Goal: Task Accomplishment & Management: Use online tool/utility

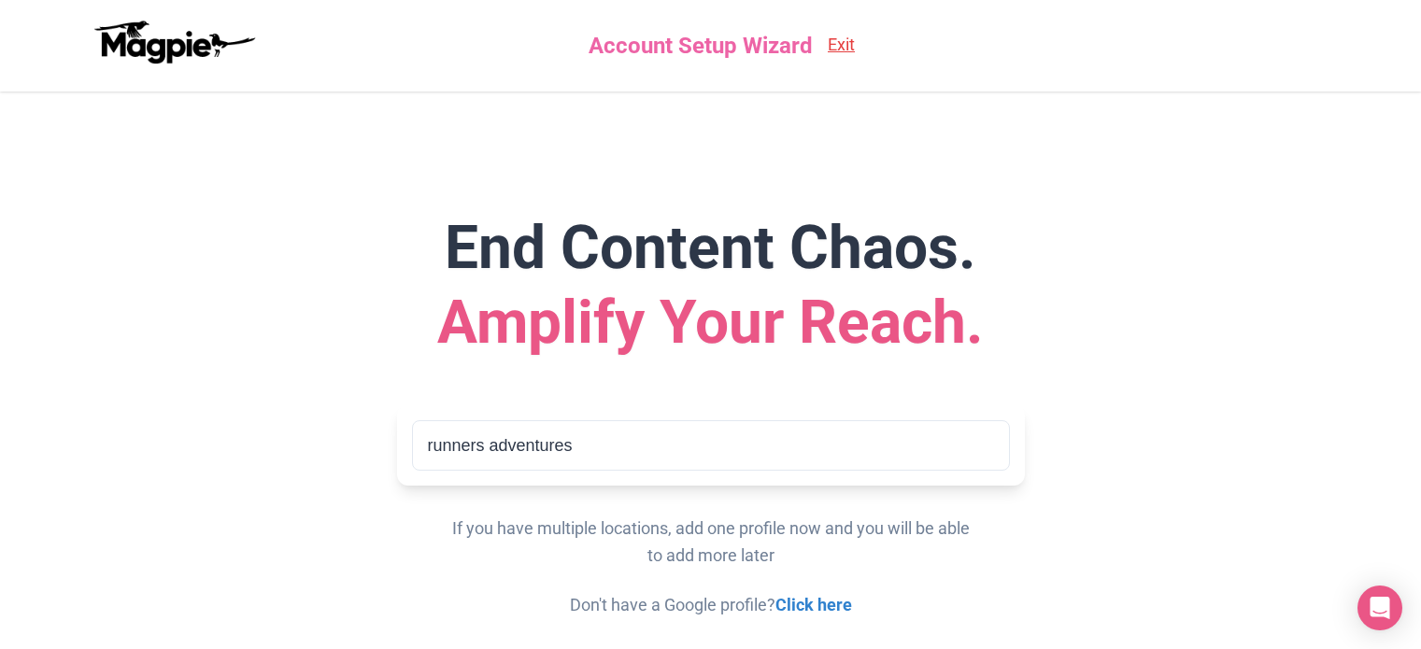
scroll to position [509, 0]
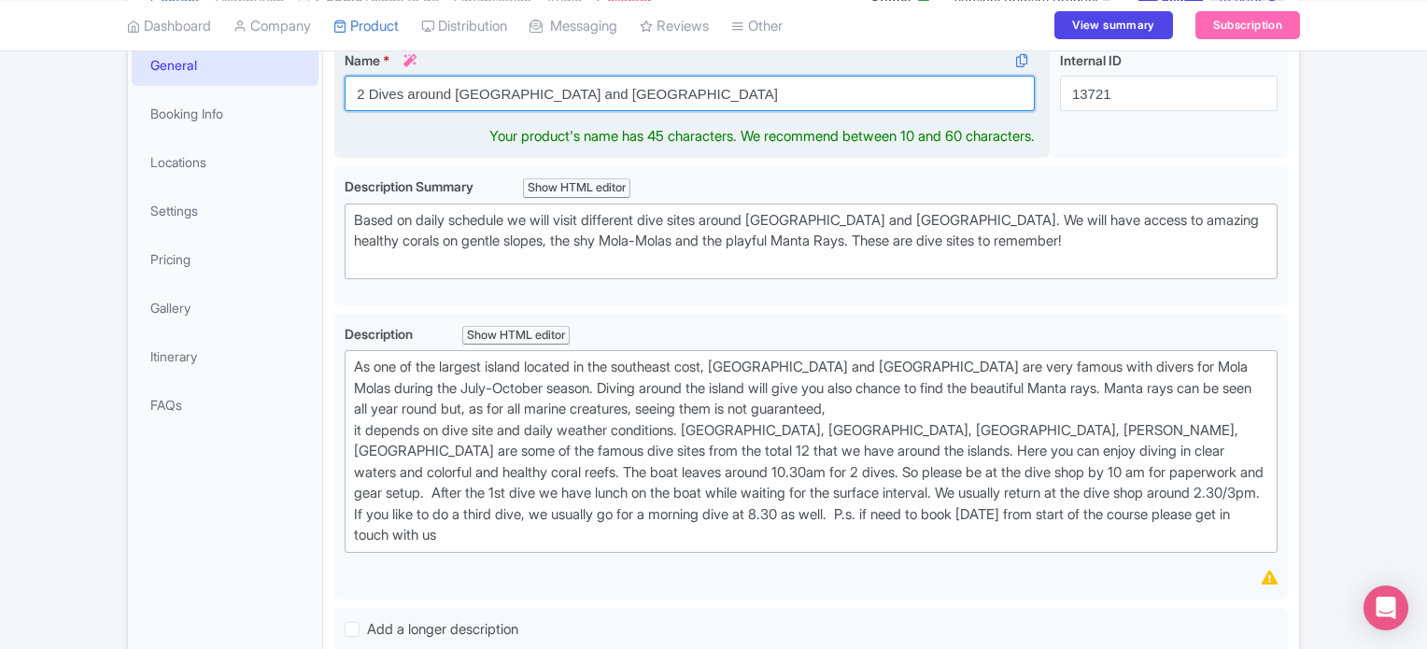
scroll to position [319, 0]
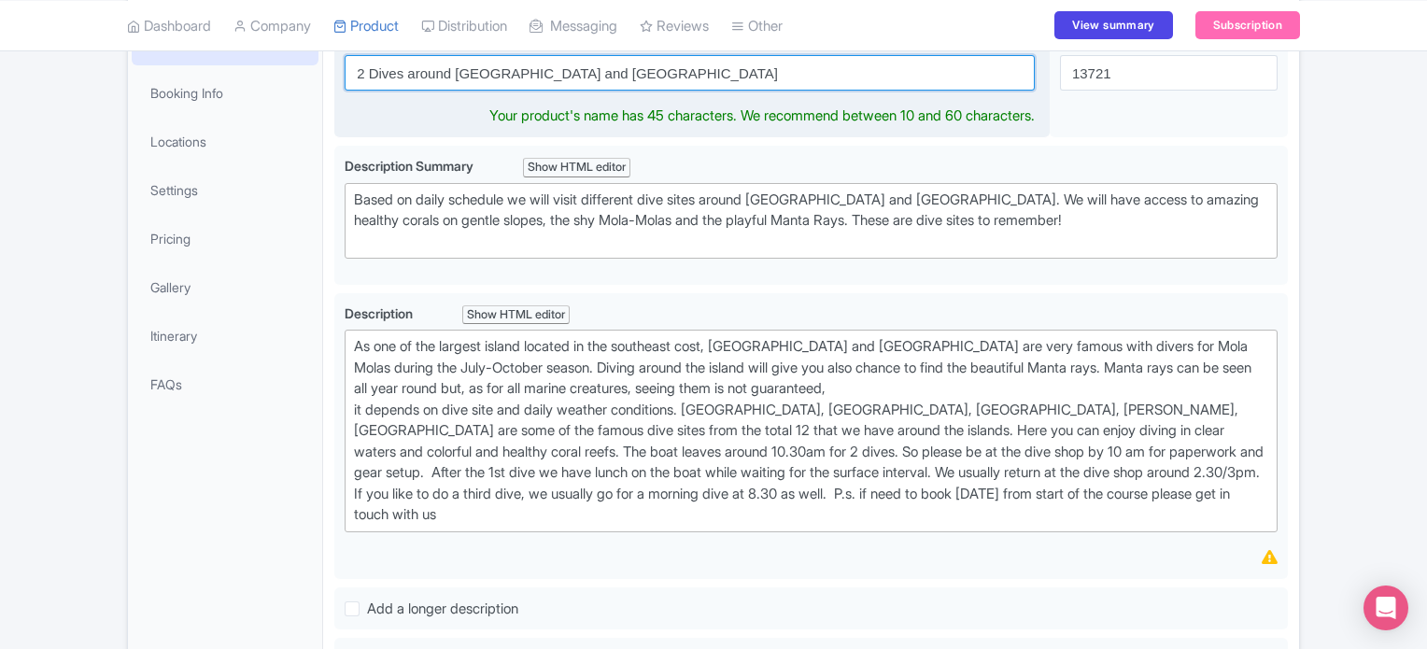
drag, startPoint x: 457, startPoint y: 91, endPoint x: 564, endPoint y: 77, distance: 108.3
click at [564, 77] on input "2 Dives around Nusa Lembongan and Nusa Penida" at bounding box center [690, 72] width 690 height 35
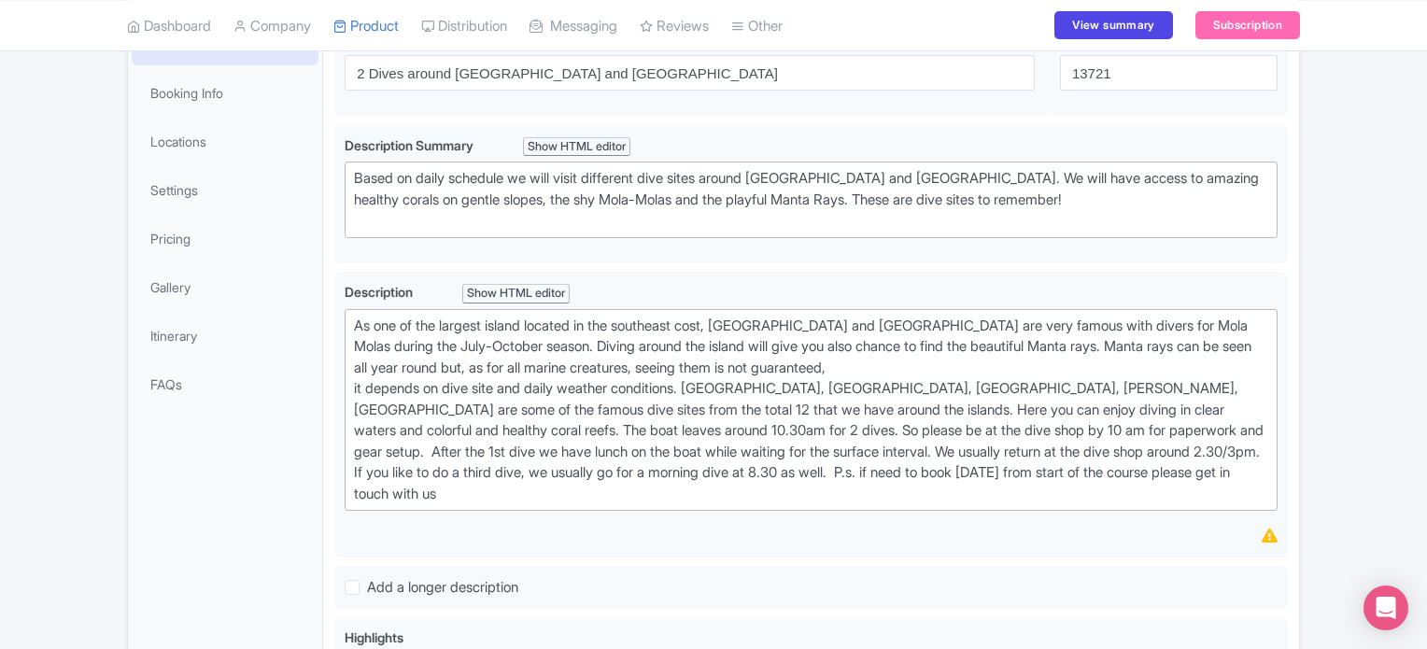
click at [329, 238] on div "2 Dives around Nusa Lembongan and Nusa Penida Name * i 2 Dives around Nusa Lemb…" at bounding box center [811, 588] width 976 height 1161
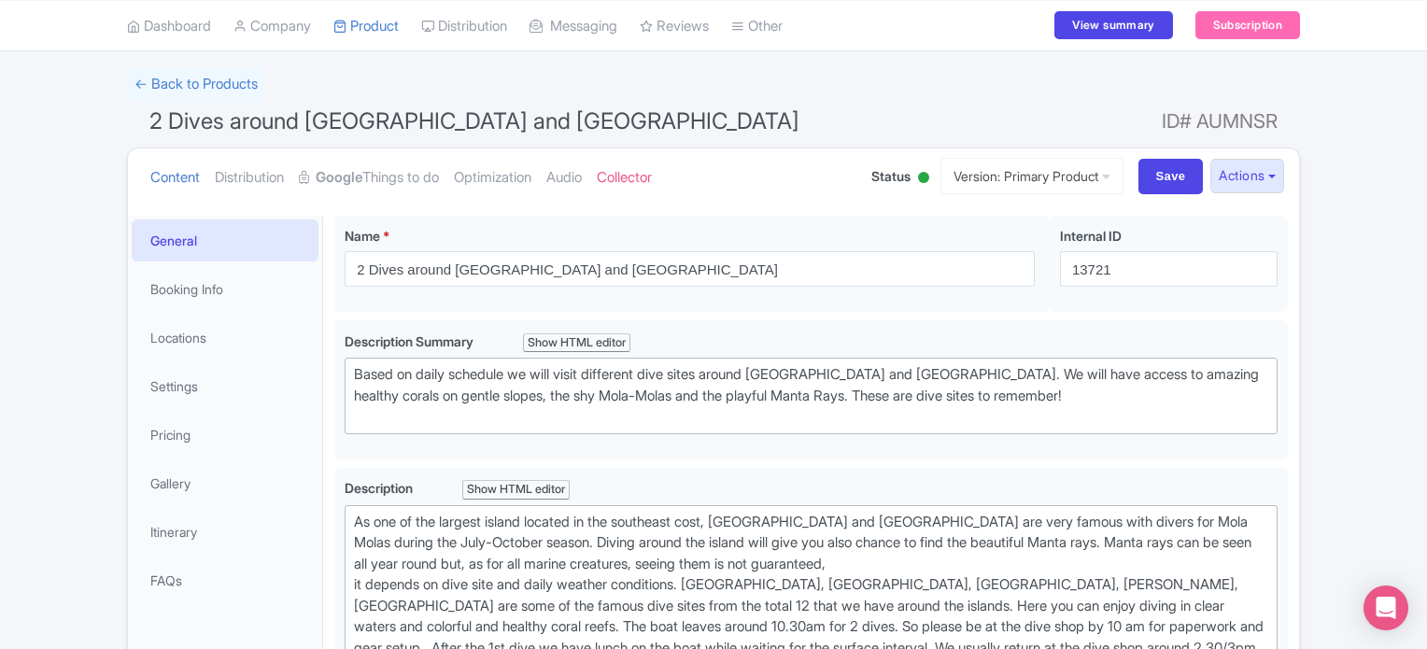
scroll to position [0, 0]
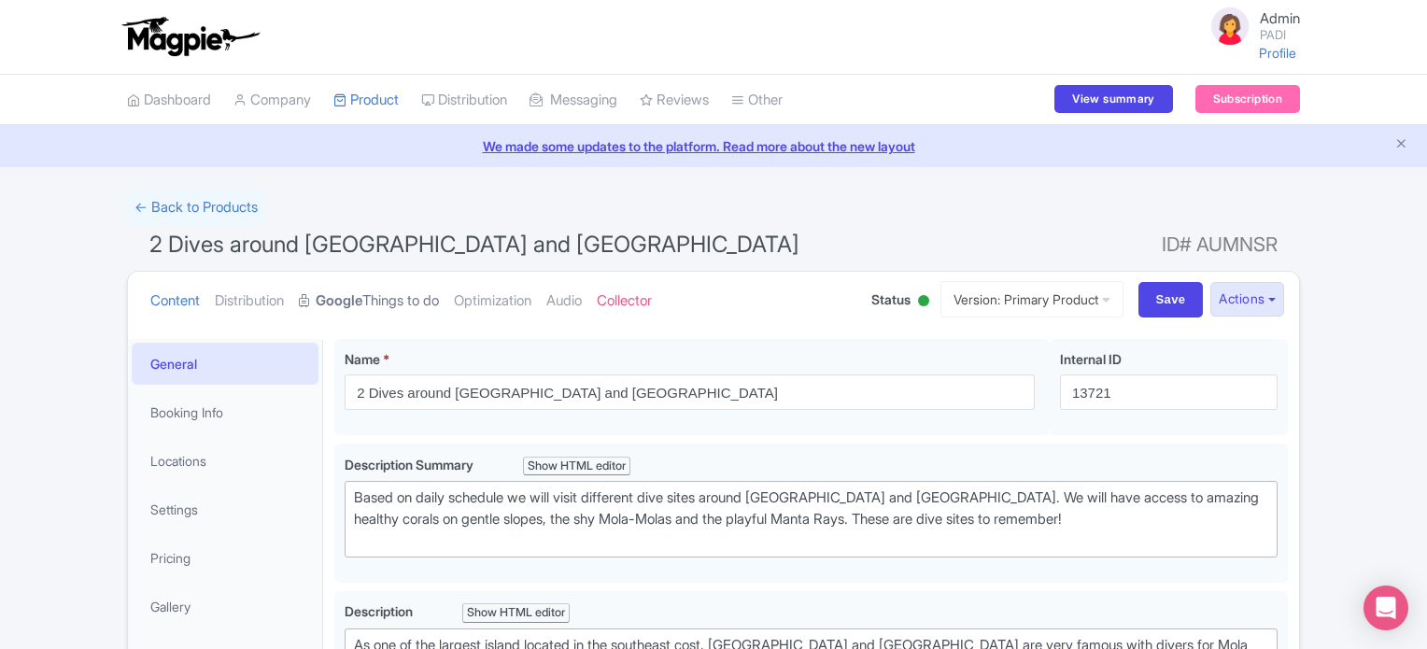
click at [348, 299] on strong "Google" at bounding box center [339, 300] width 47 height 21
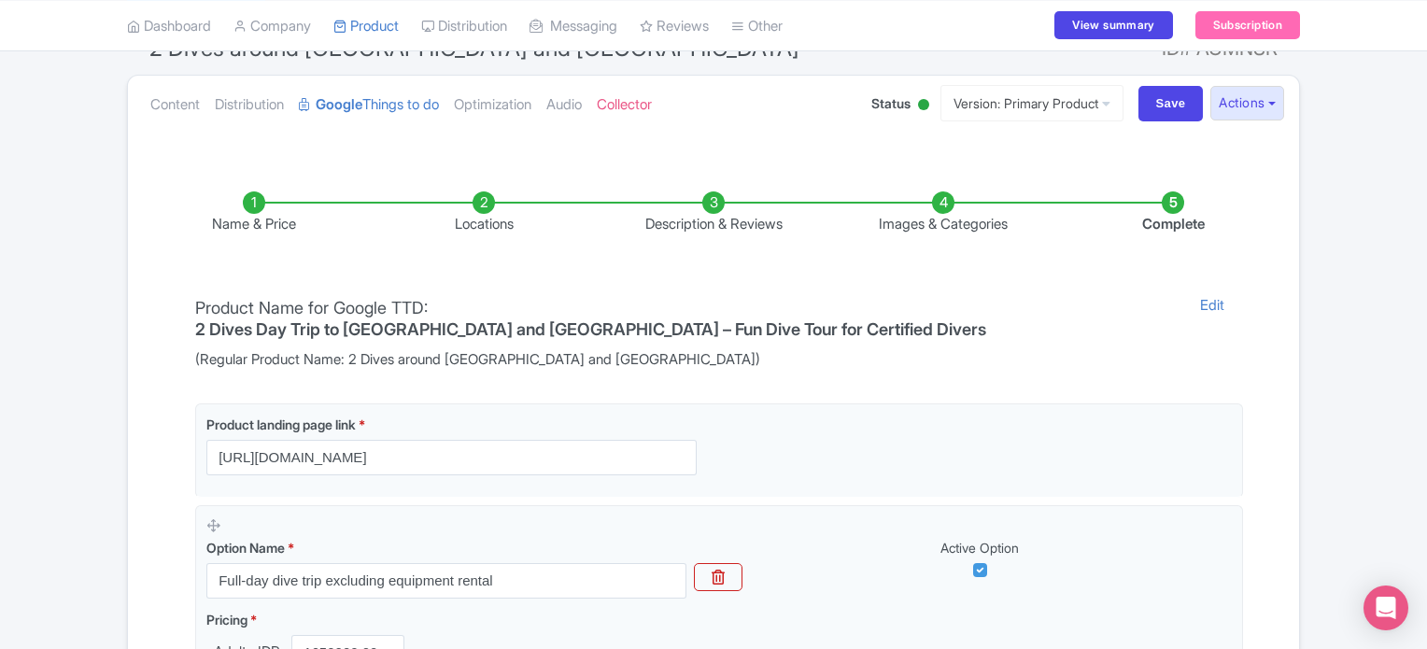
scroll to position [224, 0]
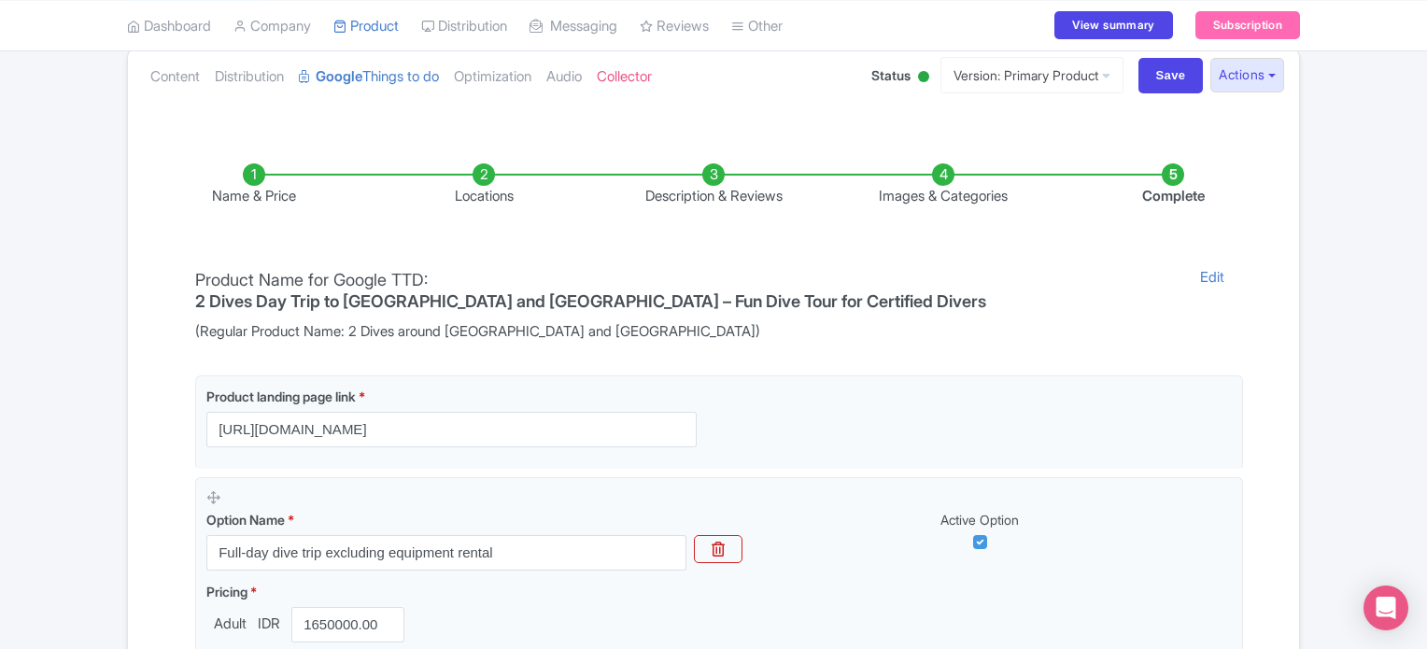
click at [476, 185] on li "Locations" at bounding box center [484, 185] width 230 height 44
click at [482, 175] on li "Locations" at bounding box center [484, 185] width 230 height 44
click at [475, 186] on li "Locations" at bounding box center [484, 185] width 230 height 44
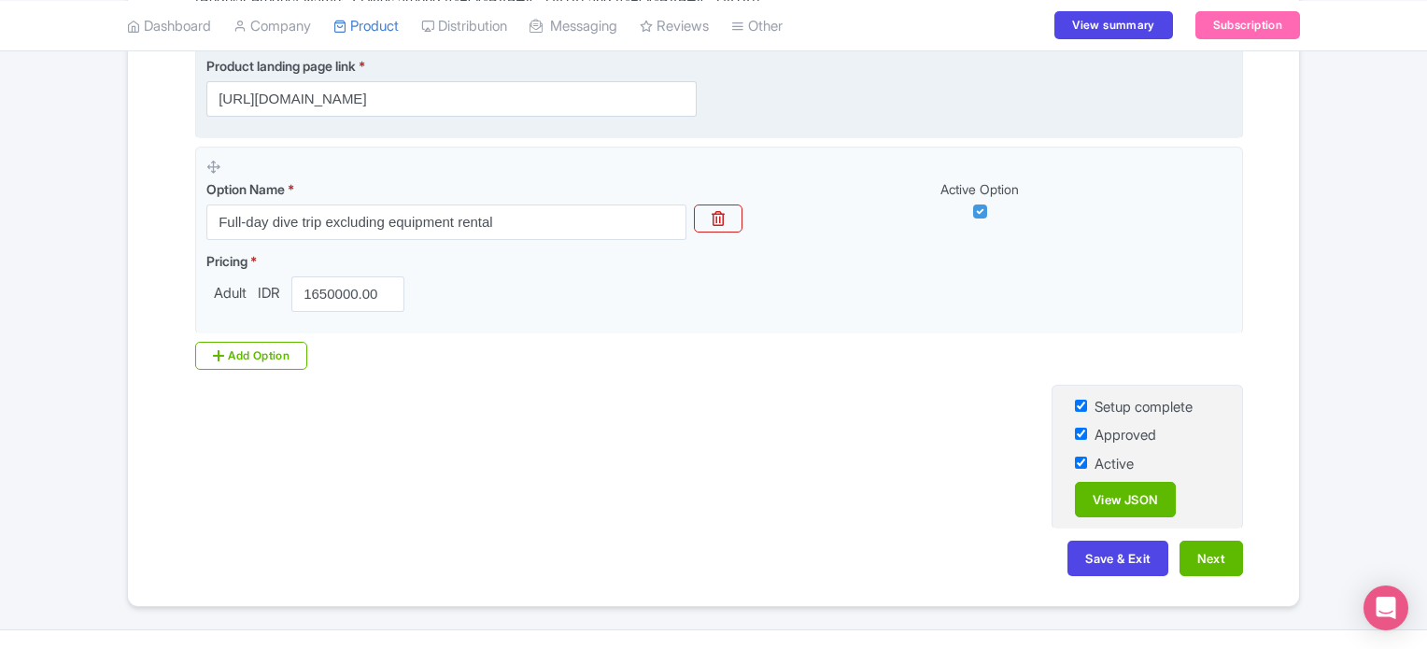
scroll to position [569, 0]
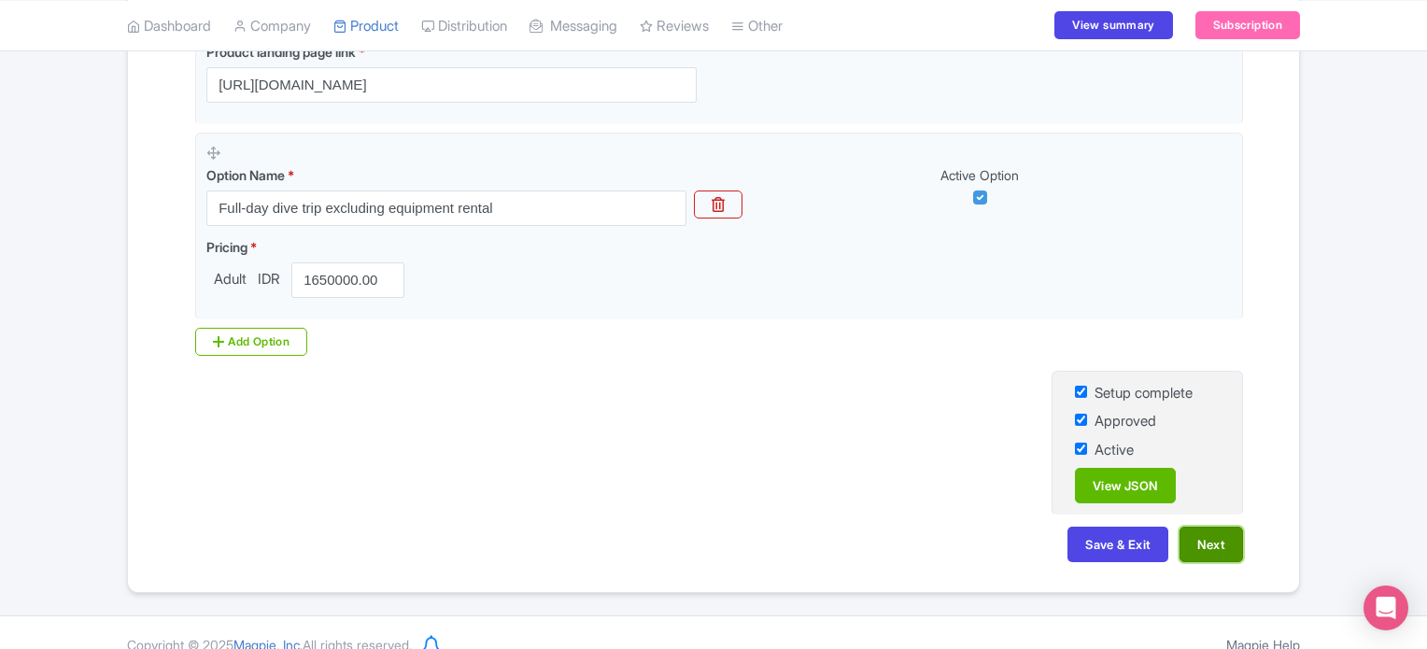
click at [1221, 527] on button "Next" at bounding box center [1212, 544] width 64 height 35
click at [1341, 445] on div "← Back to Products 2 Dives around Nusa Lembongan and Nusa Penida ID# AUMNSR Con…" at bounding box center [713, 107] width 1427 height 972
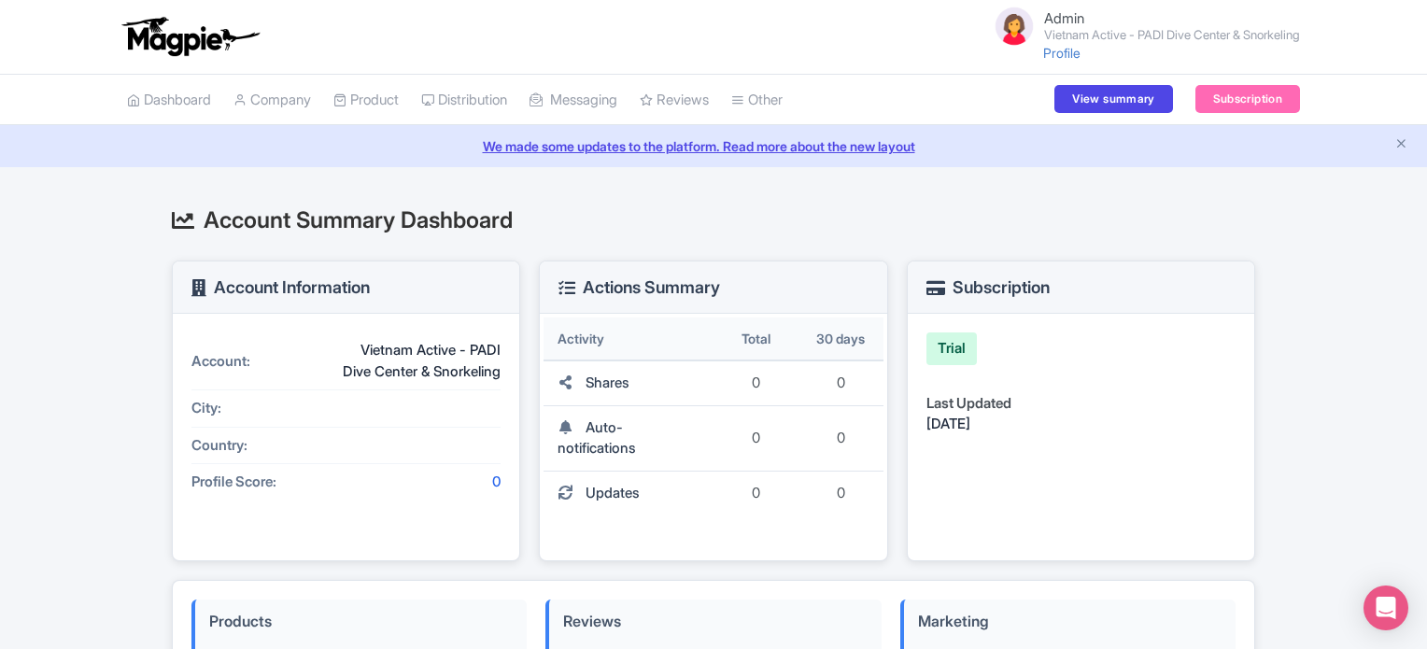
click at [1284, 414] on div "Account Summary Dashboard Account Information Account: Vietnam Active - PADI Di…" at bounding box center [714, 631] width 1196 height 883
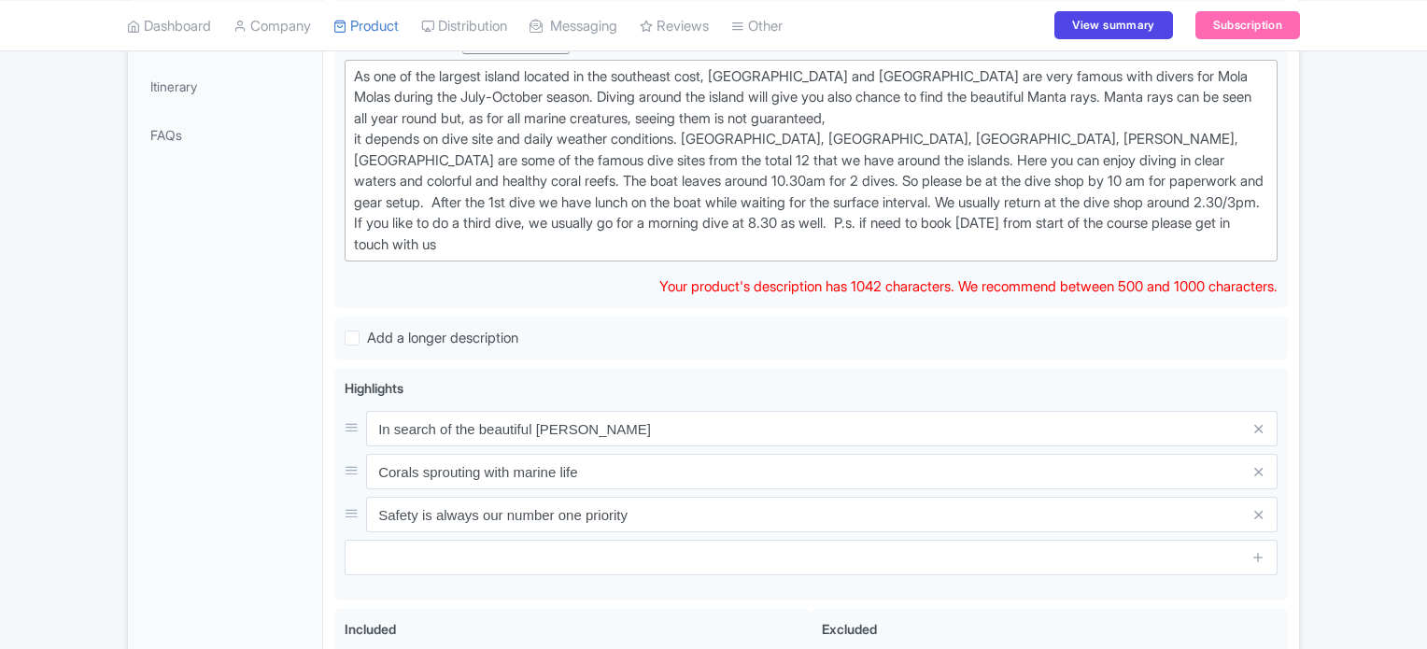
scroll to position [569, 0]
type trix-editor "<div>As one of the largest island located in the southeast cost, Nusa Lembongan…"
click at [274, 307] on div "General Booking Info Locations Settings Pricing Gallery Itinerary FAQs" at bounding box center [225, 345] width 195 height 1150
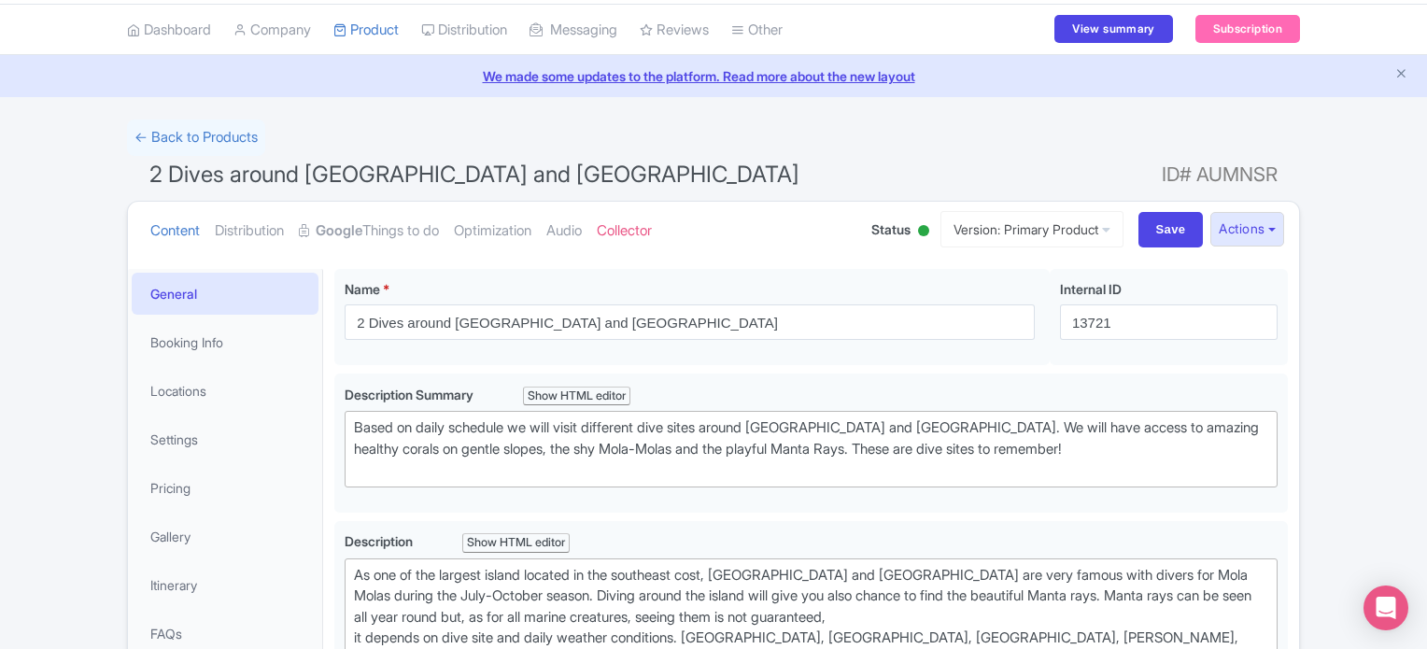
scroll to position [0, 0]
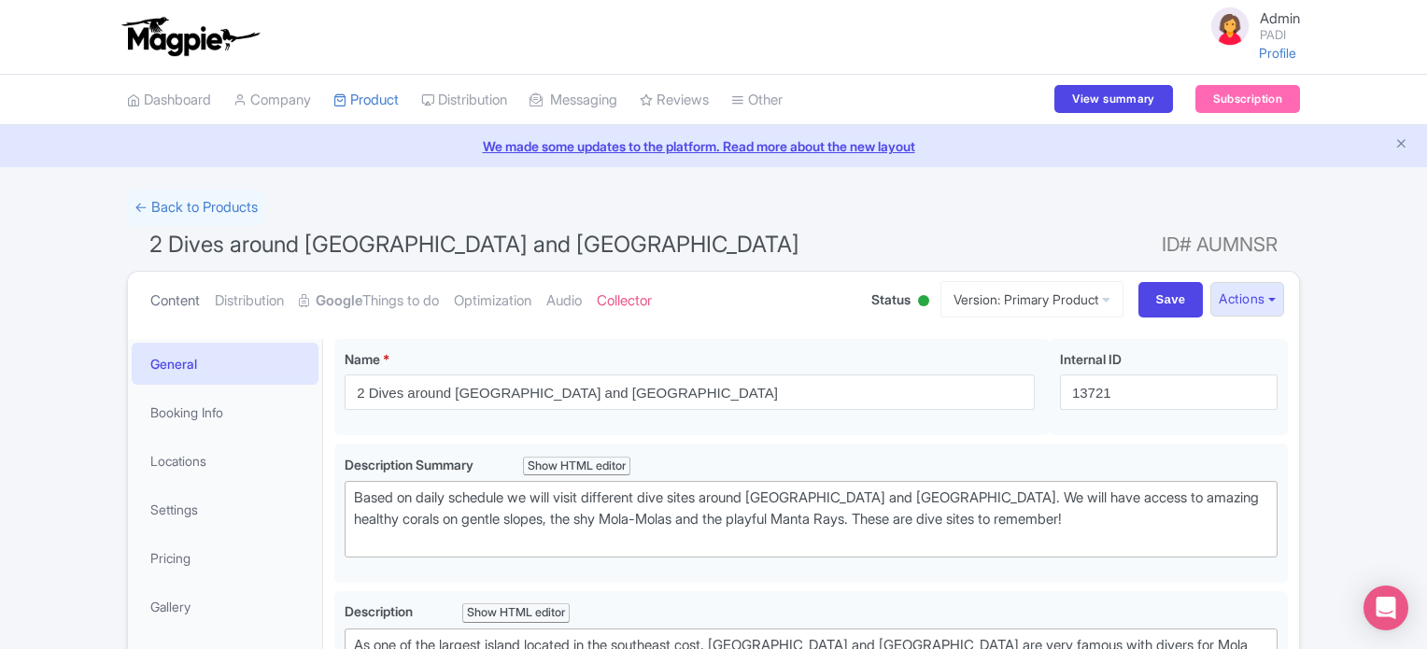
click at [168, 294] on link "Content" at bounding box center [175, 301] width 50 height 59
click at [366, 311] on link "Google Things to do" at bounding box center [369, 301] width 140 height 59
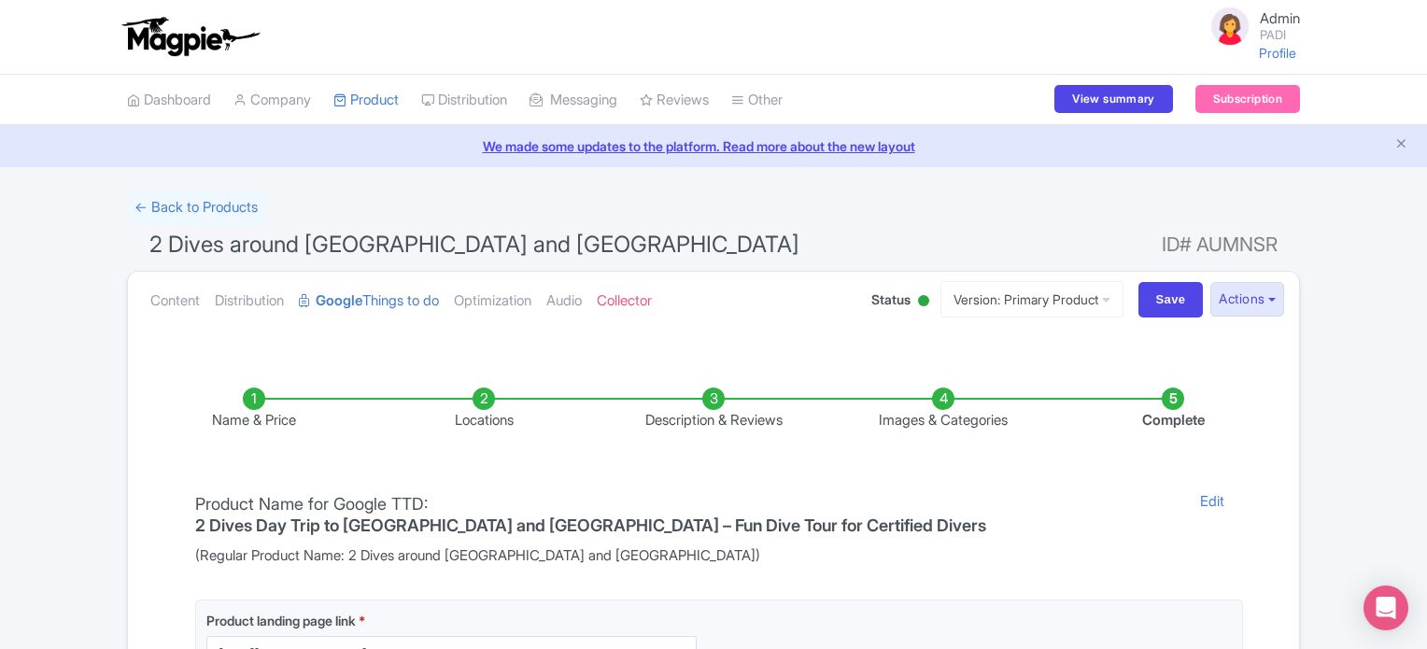
click at [478, 396] on li "Locations" at bounding box center [484, 410] width 230 height 44
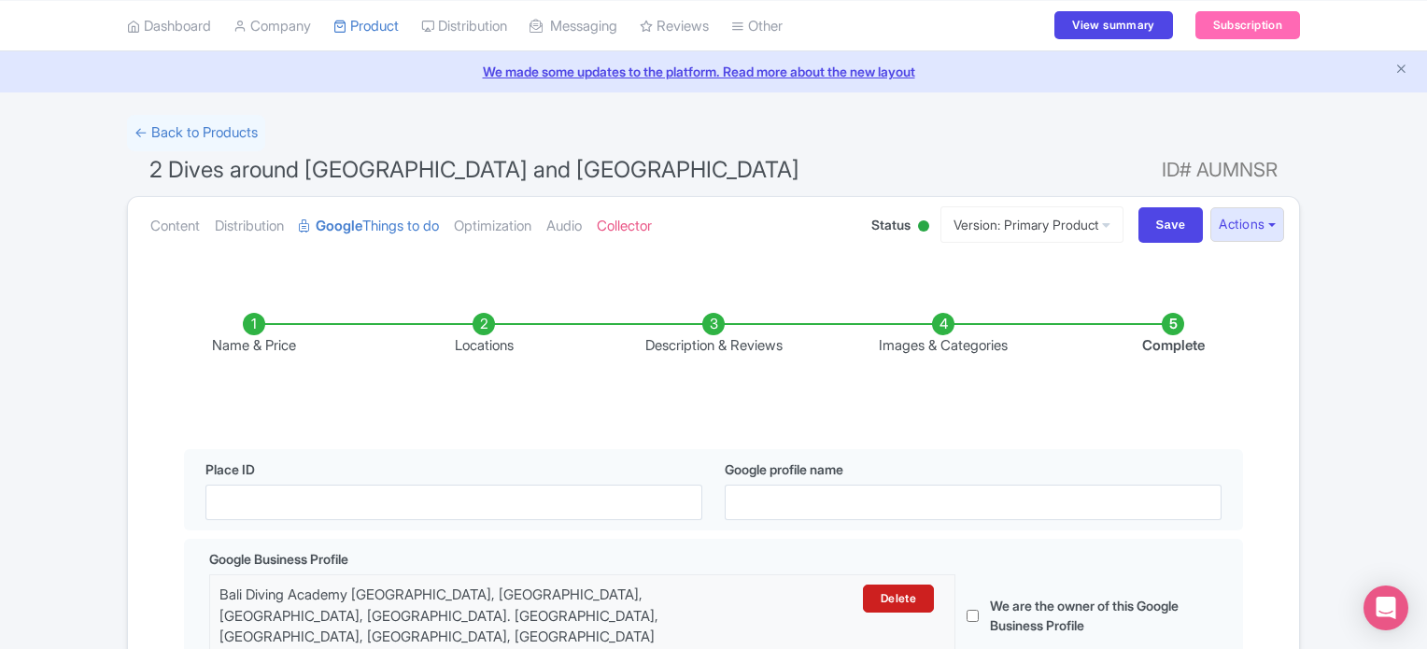
scroll to position [112, 0]
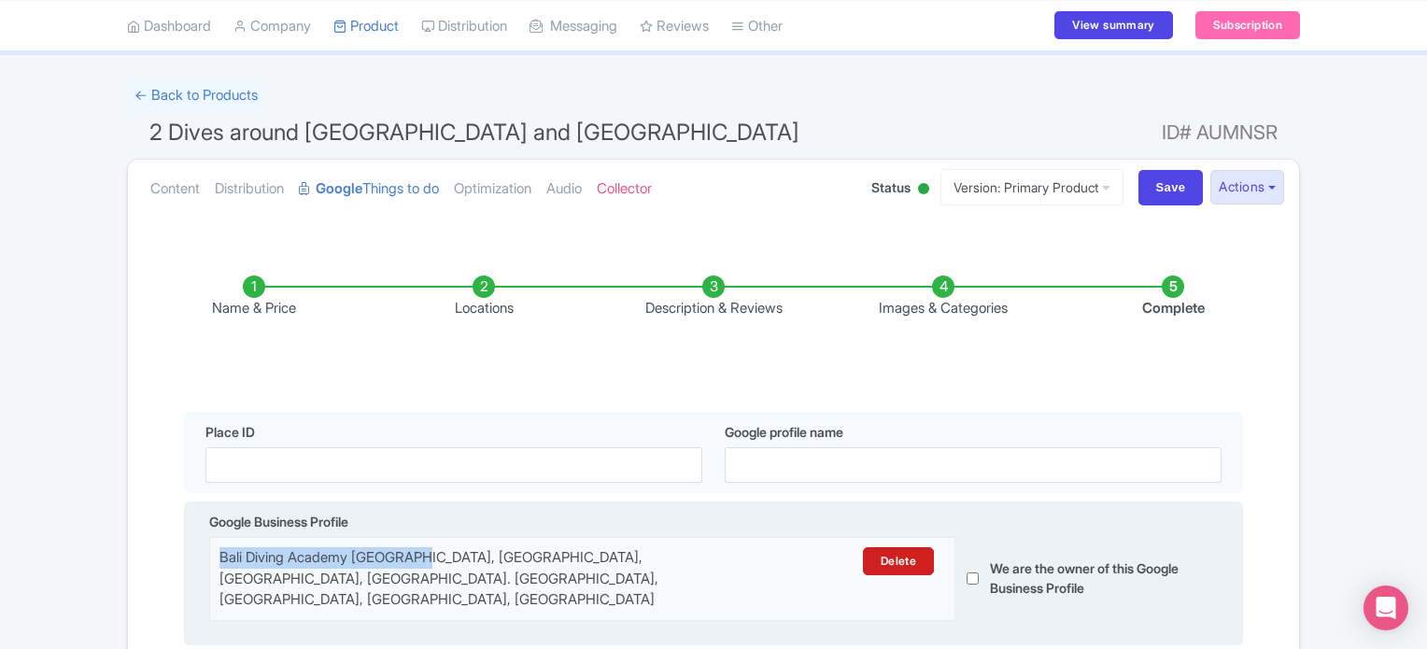
drag, startPoint x: 433, startPoint y: 561, endPoint x: 216, endPoint y: 560, distance: 217.6
click at [216, 560] on div "Bali Diving Academy Lembongan, island Jungut Batu, Jungutbatu, Kec. Nusa Penida…" at bounding box center [582, 579] width 748 height 64
copy div "Bali Diving Academy Lembongan"
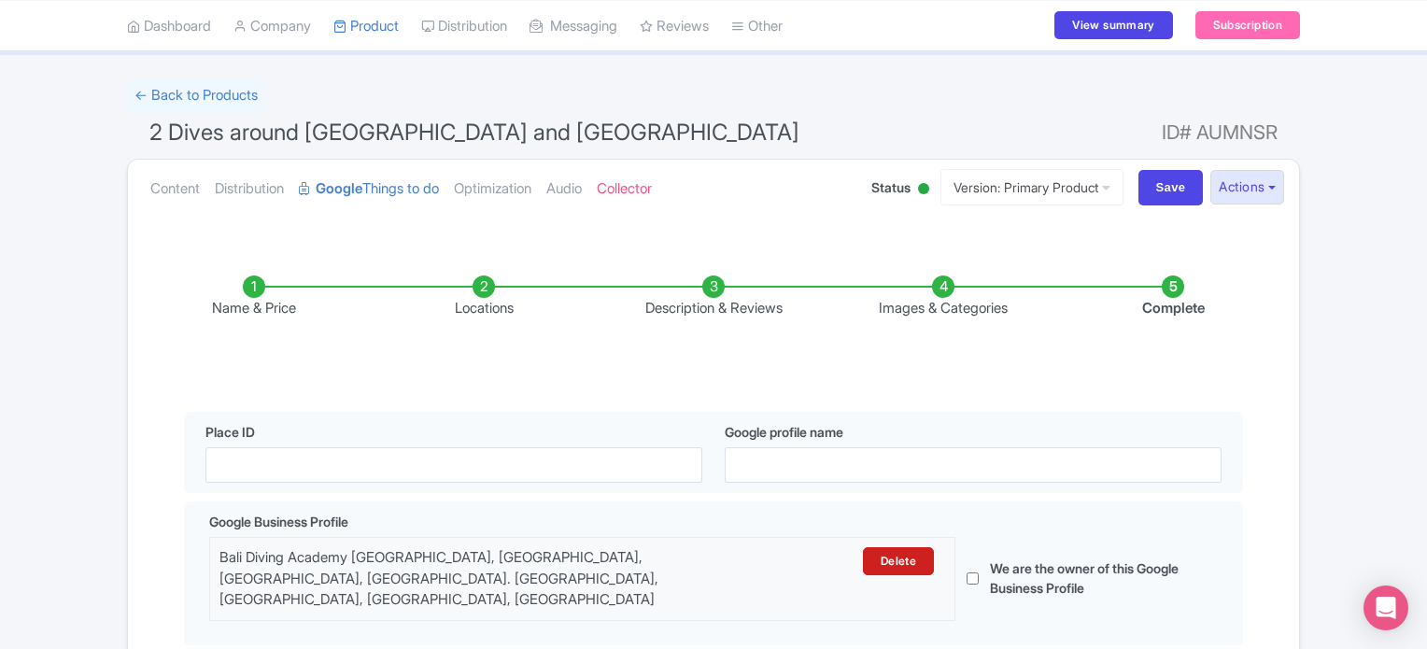
click at [942, 294] on li "Images & Categories" at bounding box center [944, 298] width 230 height 44
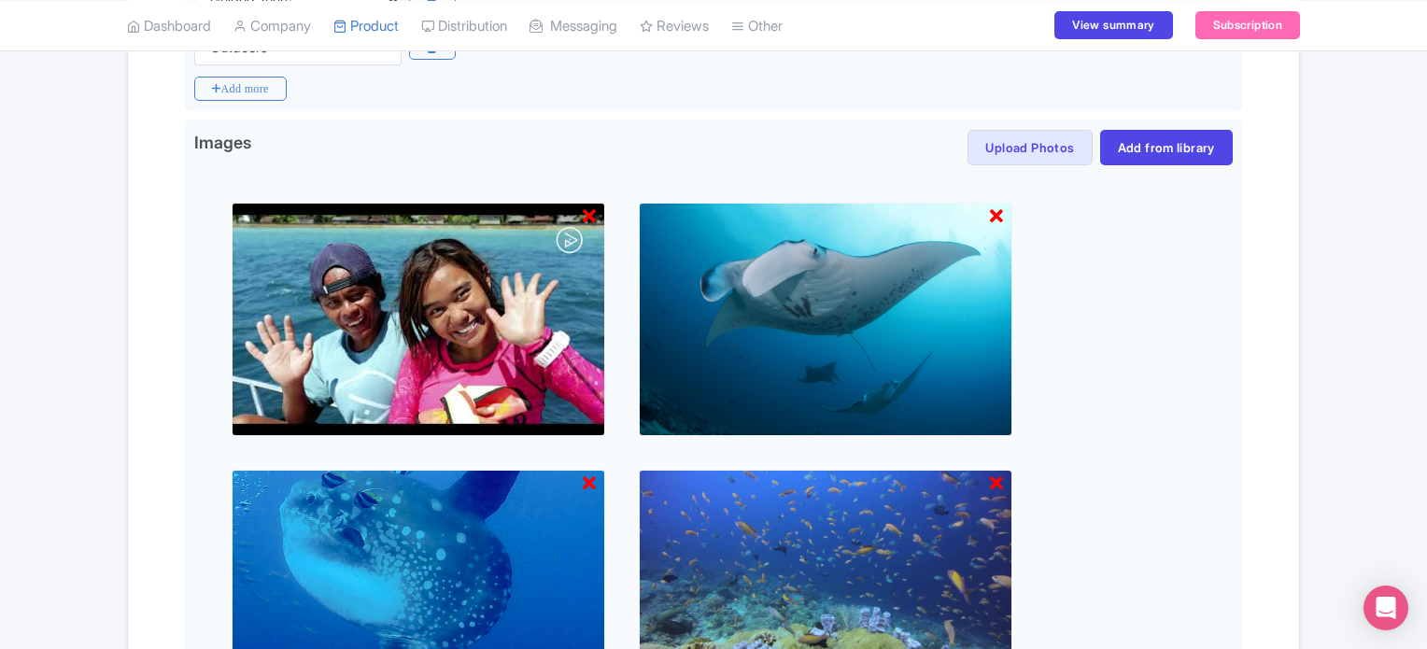
scroll to position [635, 0]
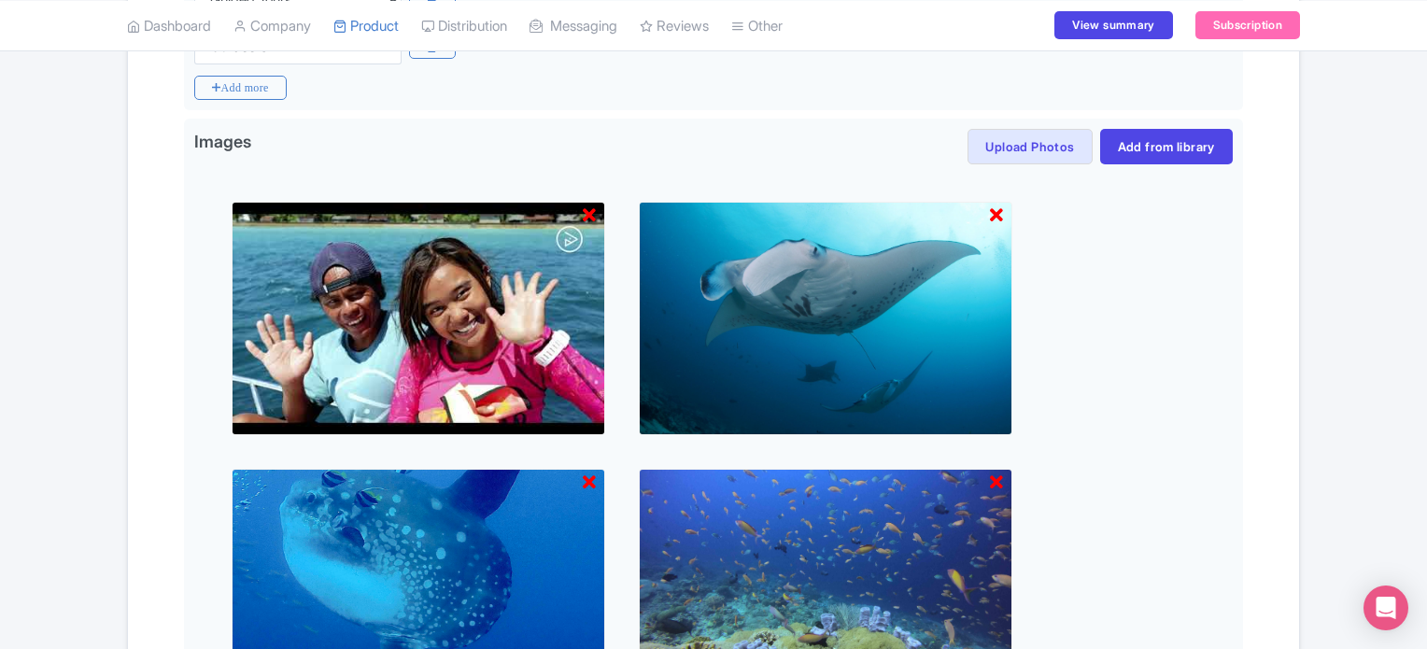
click at [106, 432] on div "← Back to Products 2 Dives around Nusa Lembongan and Nusa Penida ID# AUMNSR Con…" at bounding box center [713, 401] width 1427 height 1694
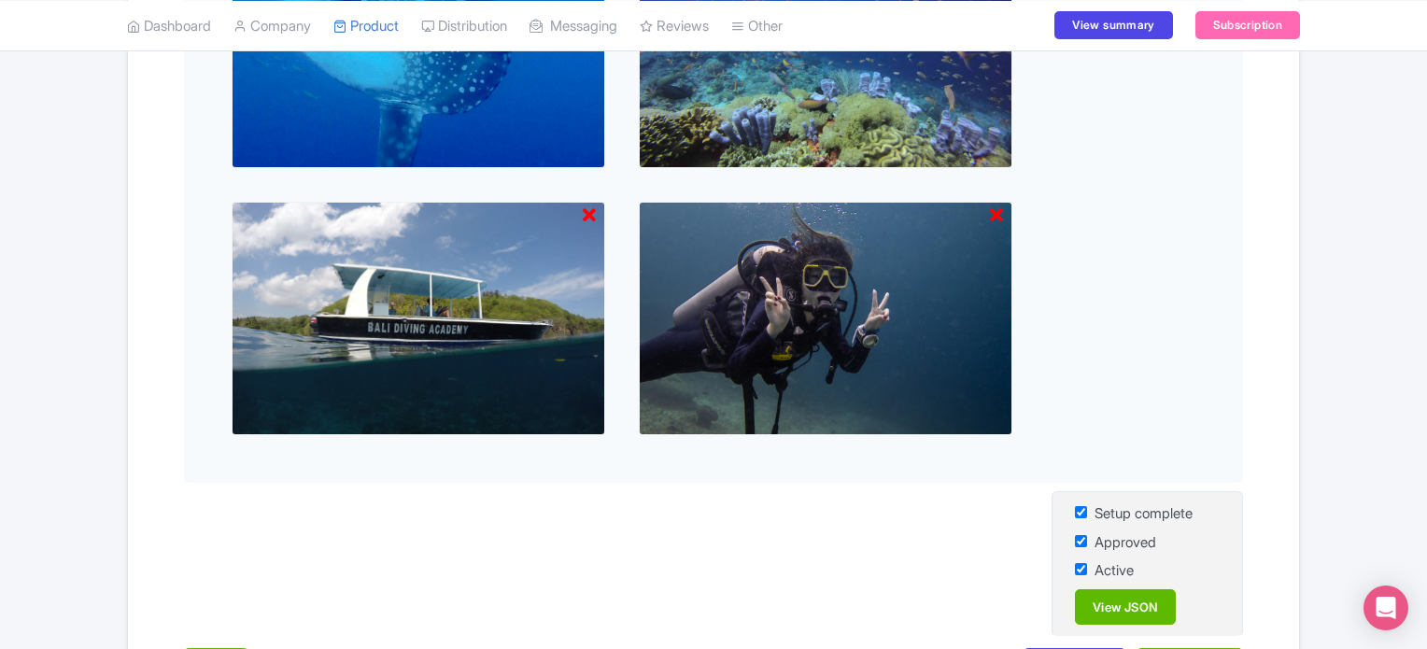
scroll to position [1311, 0]
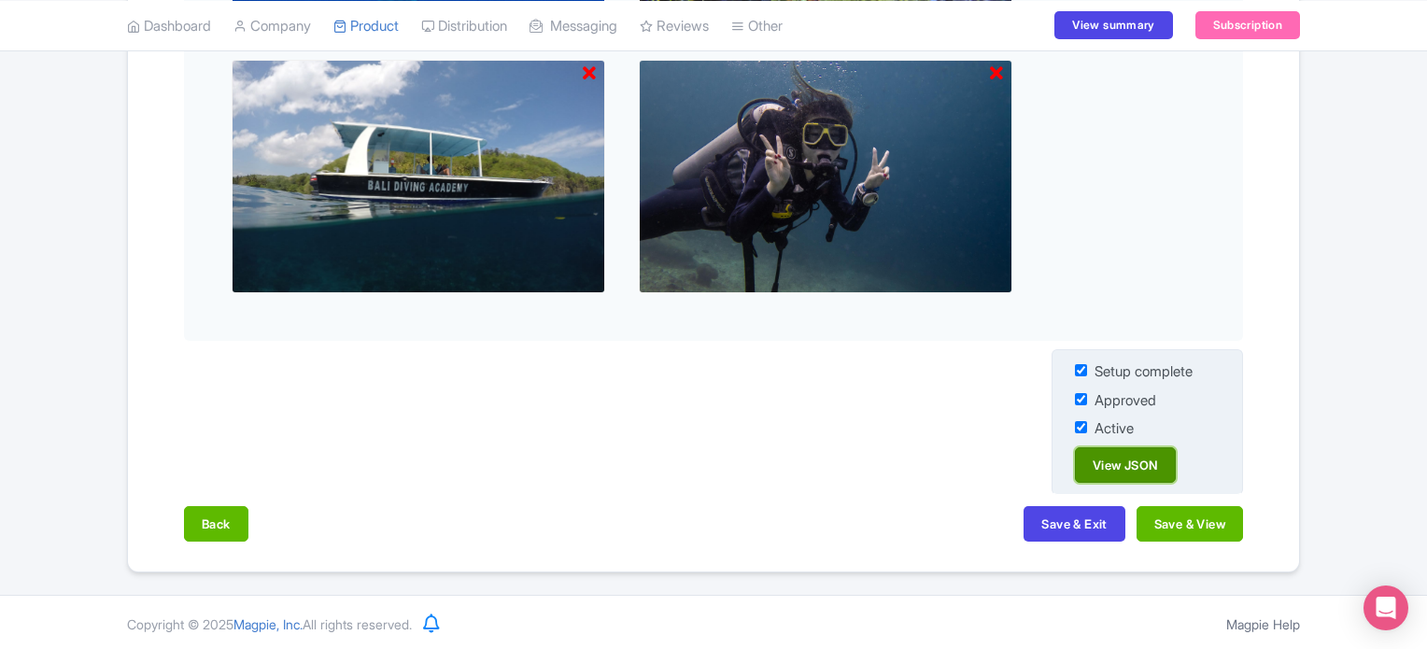
click at [1133, 459] on link "View JSON" at bounding box center [1125, 464] width 101 height 35
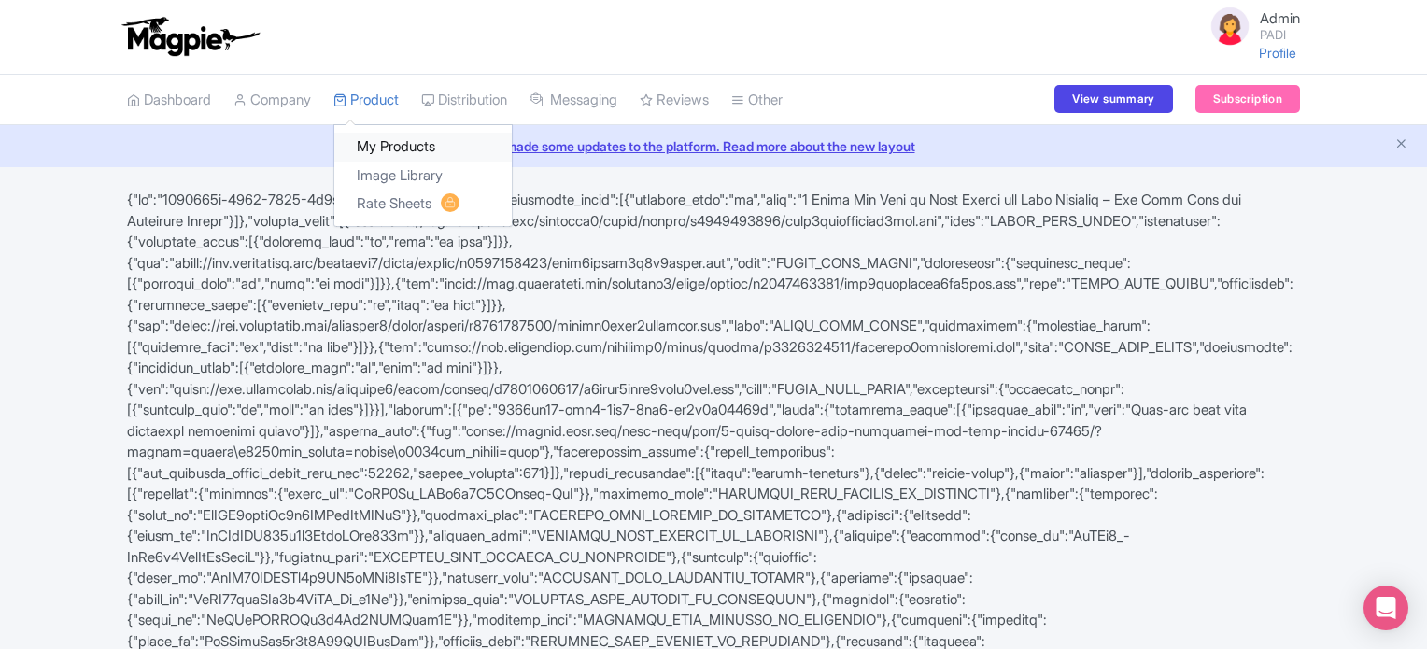
click at [385, 138] on link "My Products" at bounding box center [422, 147] width 177 height 29
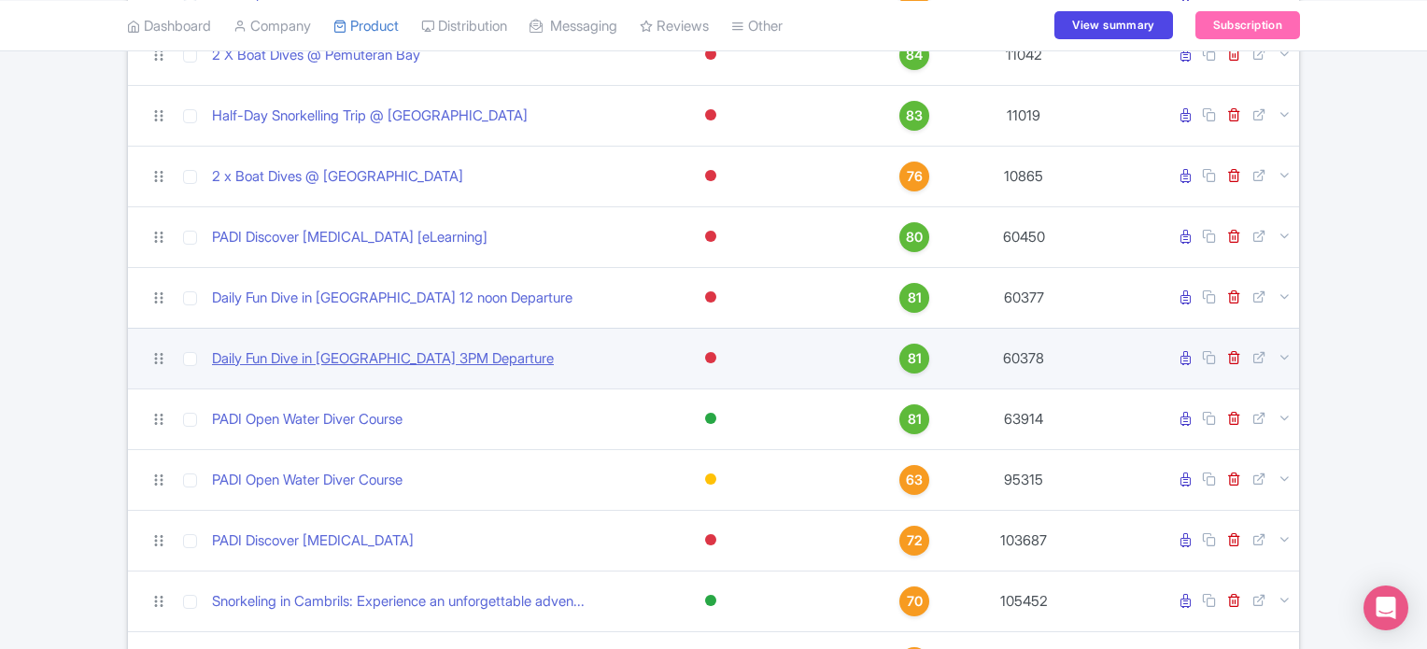
scroll to position [336, 0]
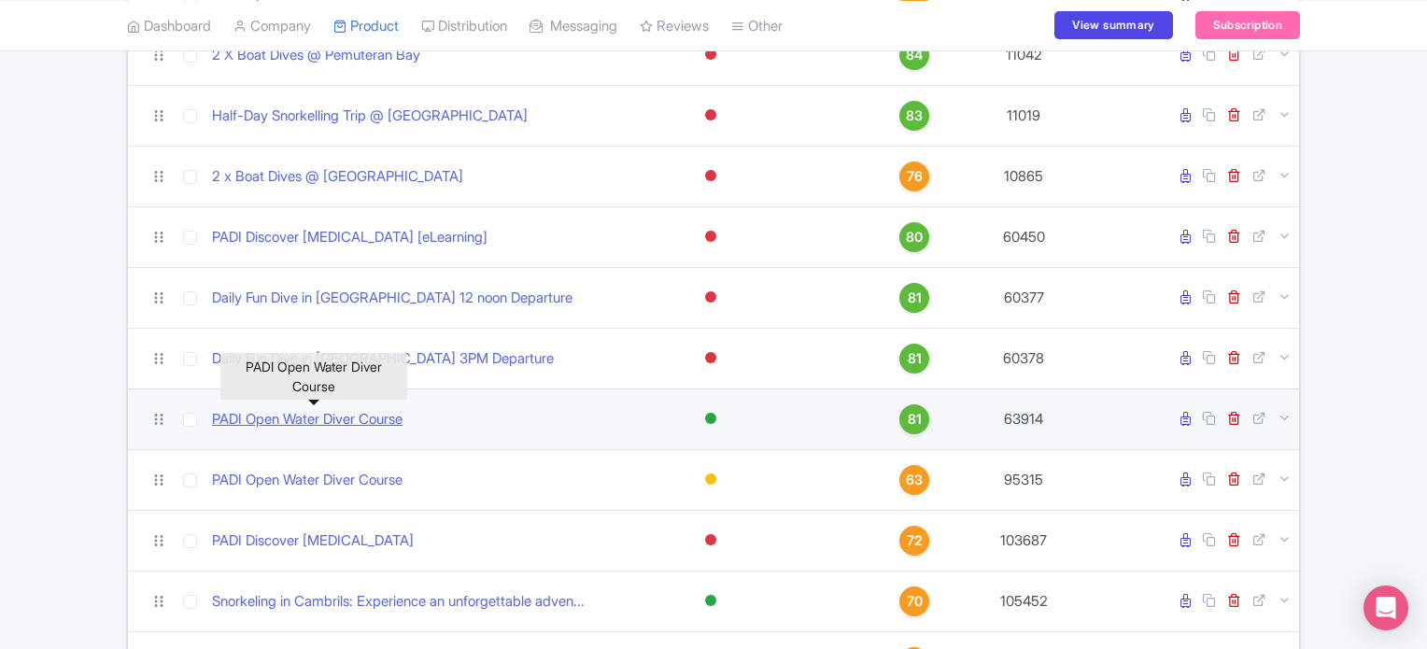
click at [344, 415] on link "PADI Open Water Diver Course" at bounding box center [307, 419] width 191 height 21
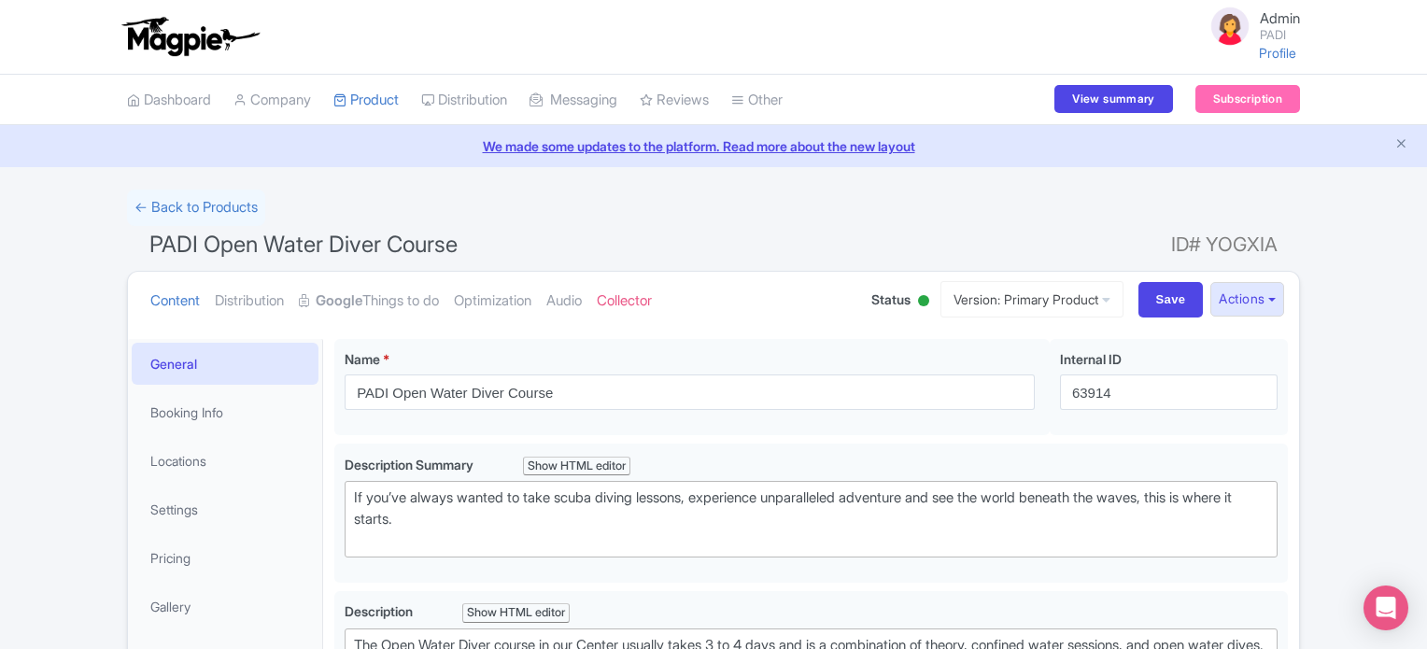
type trix-editor "<div>The Open Water Diver course in our Center usually takes 3 to 4 days and is…"
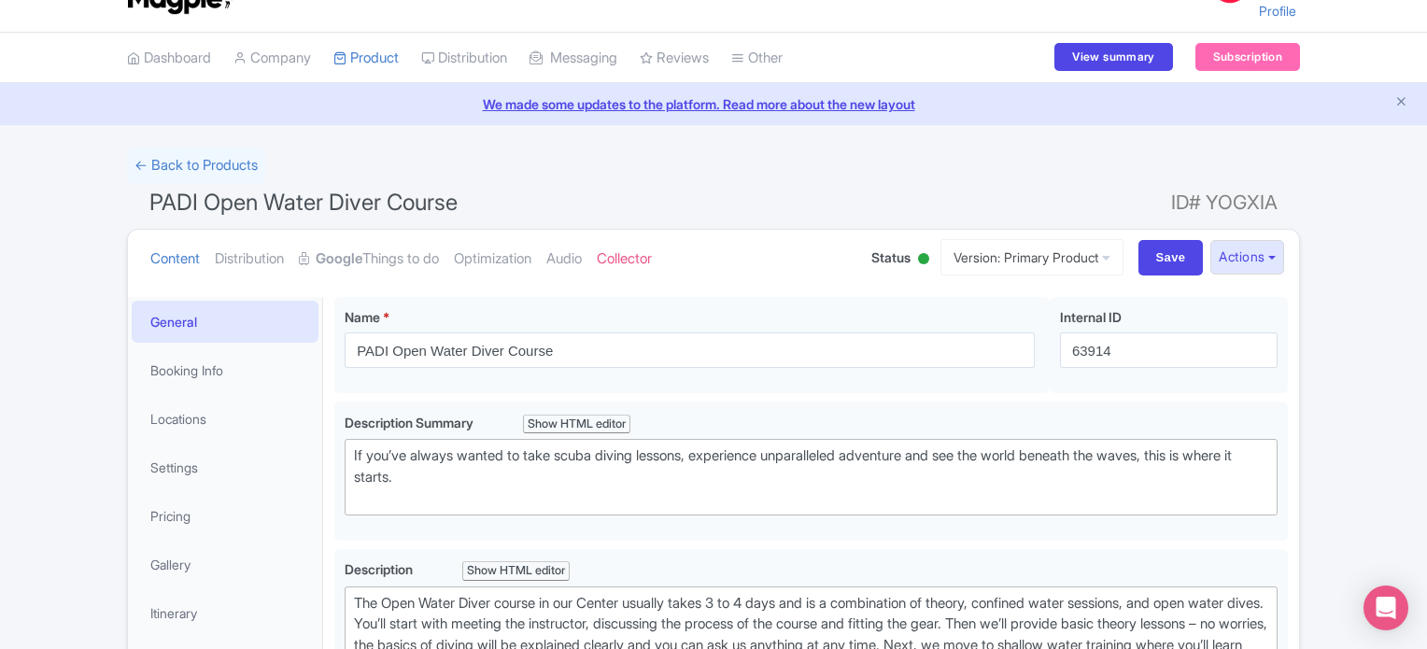
scroll to position [64, 0]
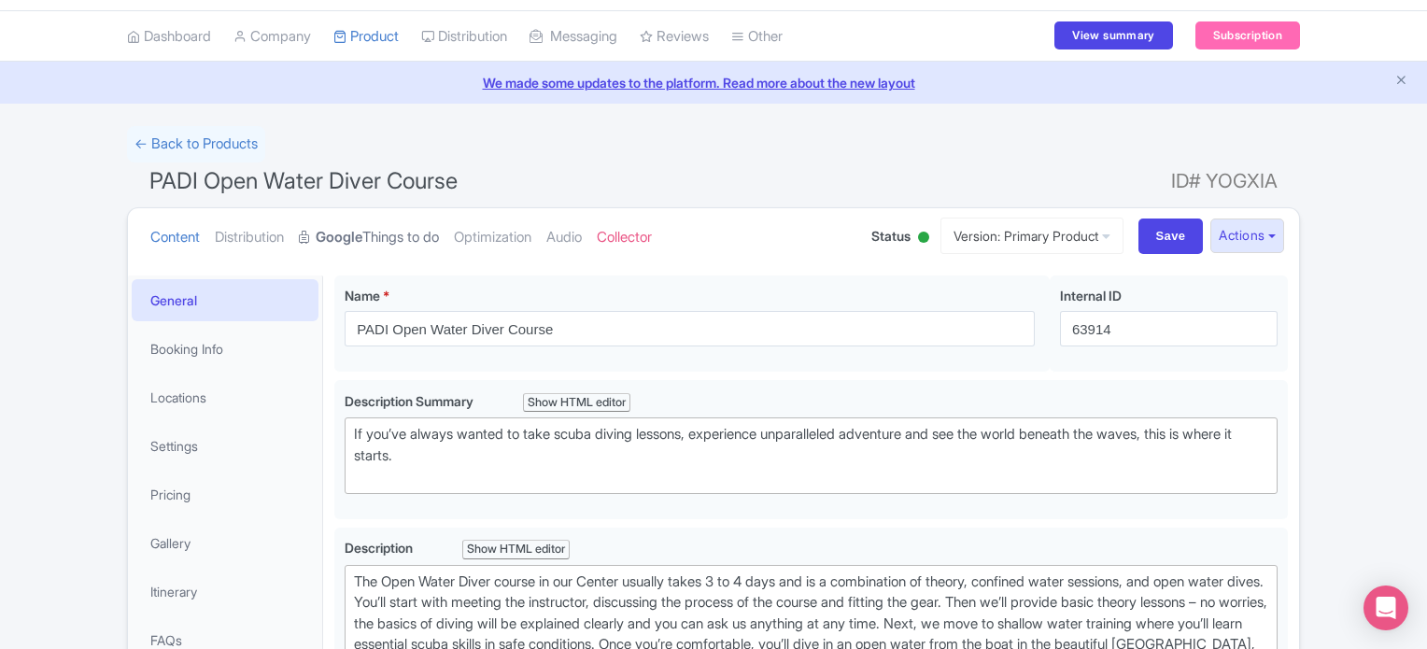
click at [376, 238] on link "Google Things to do" at bounding box center [369, 237] width 140 height 59
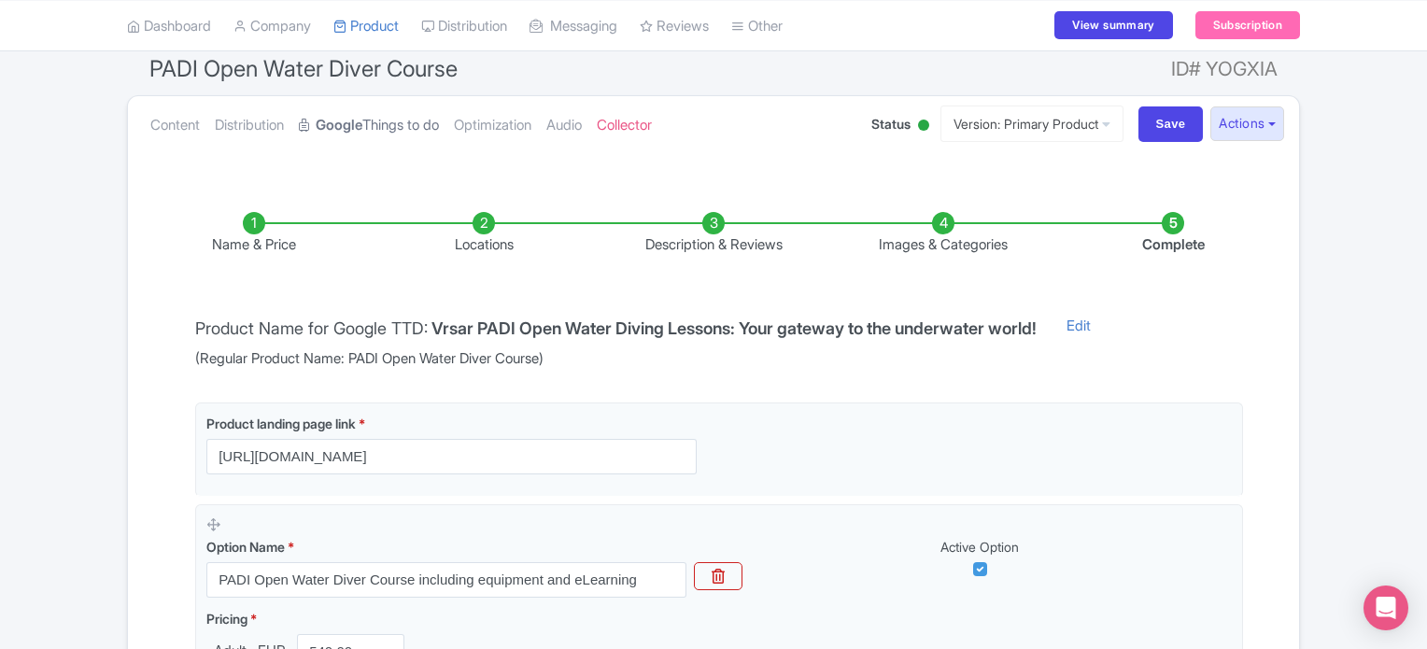
scroll to position [213, 0]
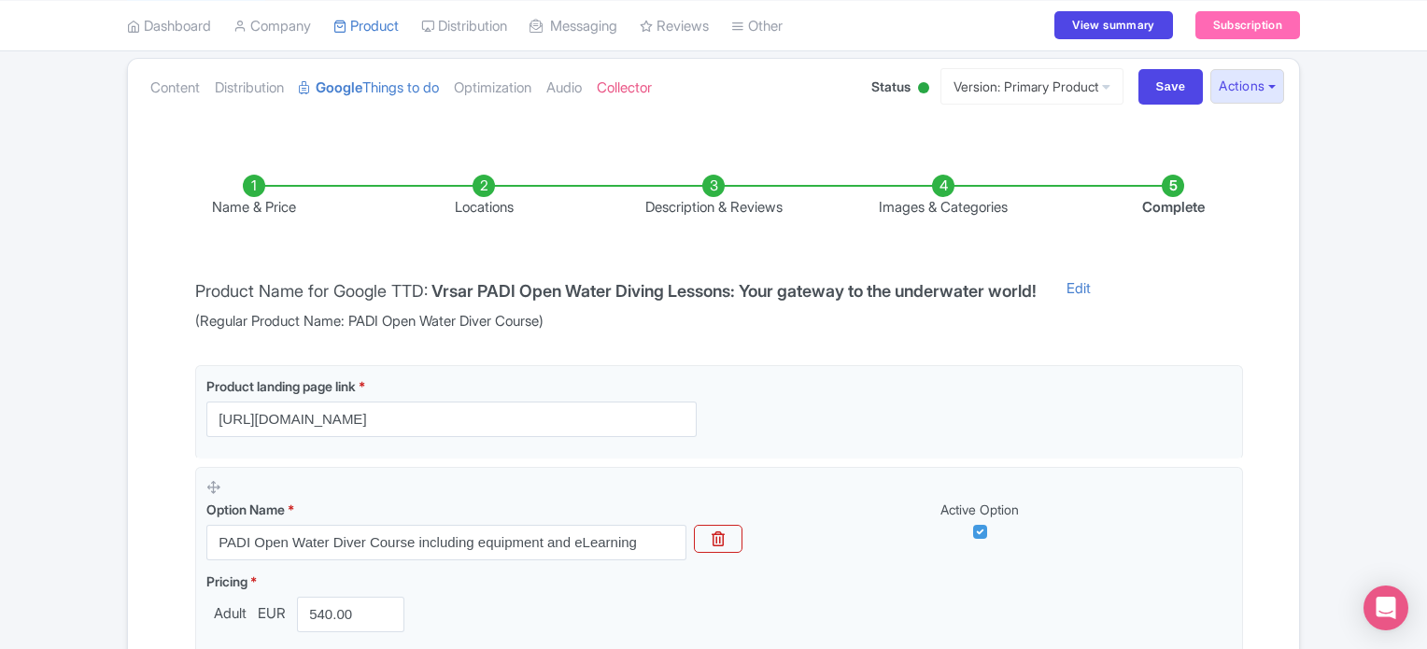
click at [475, 182] on li "Locations" at bounding box center [484, 197] width 230 height 44
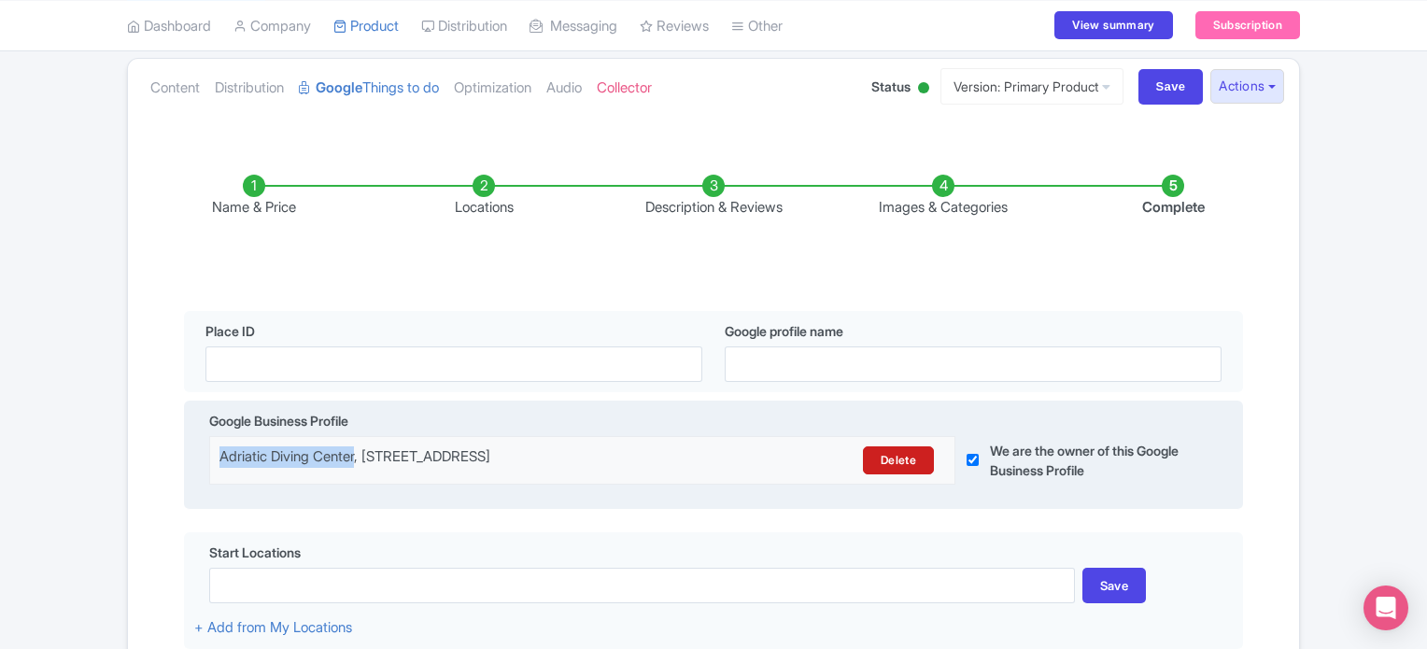
drag, startPoint x: 361, startPoint y: 453, endPoint x: 206, endPoint y: 451, distance: 155.1
click at [206, 451] on div "Google Business Profile Adriatic Diving Center, Valkanela 6, 52450, Vrsar, Croa…" at bounding box center [713, 455] width 1059 height 109
copy div "Adriatic Diving Center"
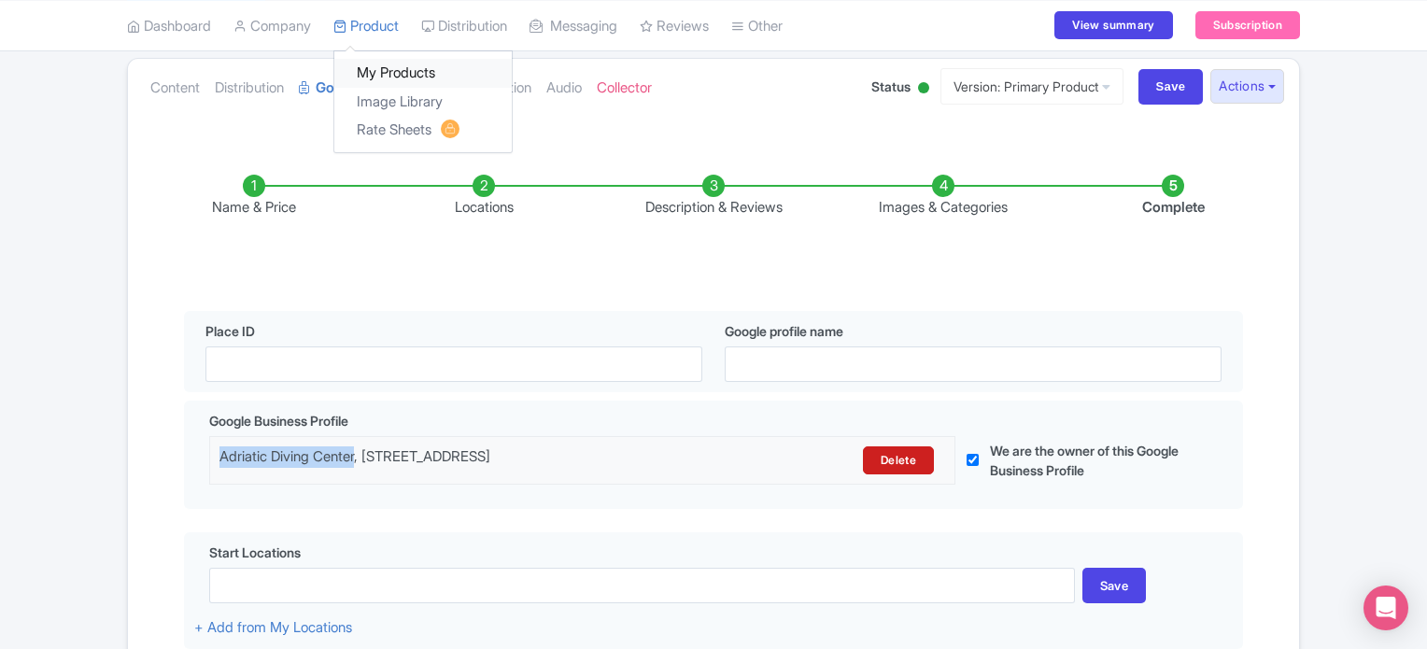
click at [389, 76] on link "My Products" at bounding box center [422, 73] width 177 height 29
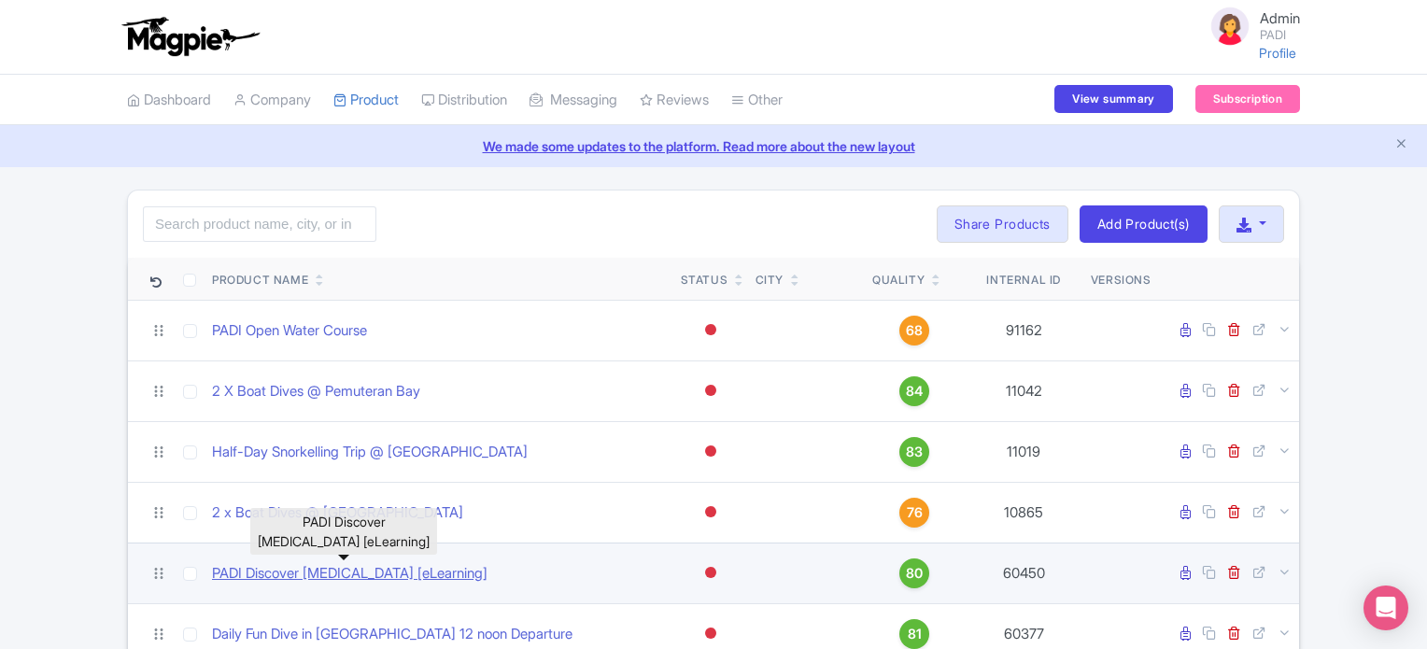
click at [366, 564] on link "PADI Discover [MEDICAL_DATA] [eLearning]" at bounding box center [350, 573] width 276 height 21
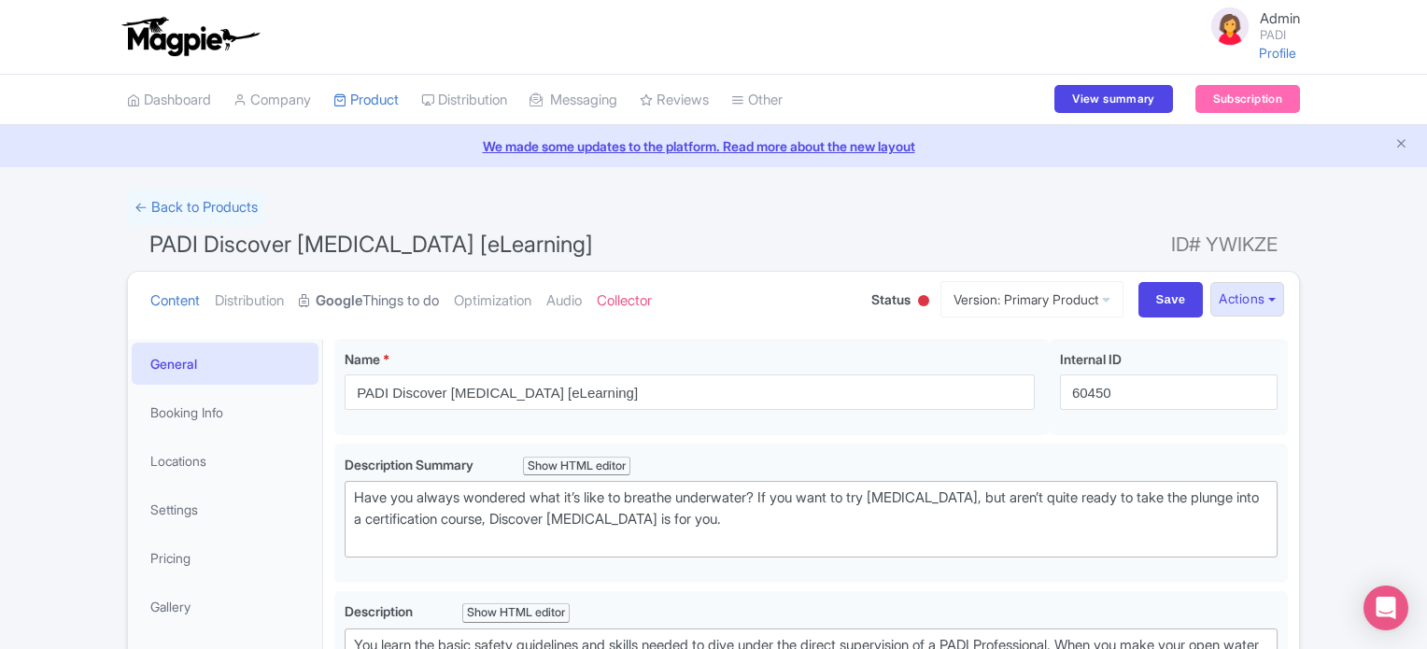
click at [381, 302] on link "Google Things to do" at bounding box center [369, 301] width 140 height 59
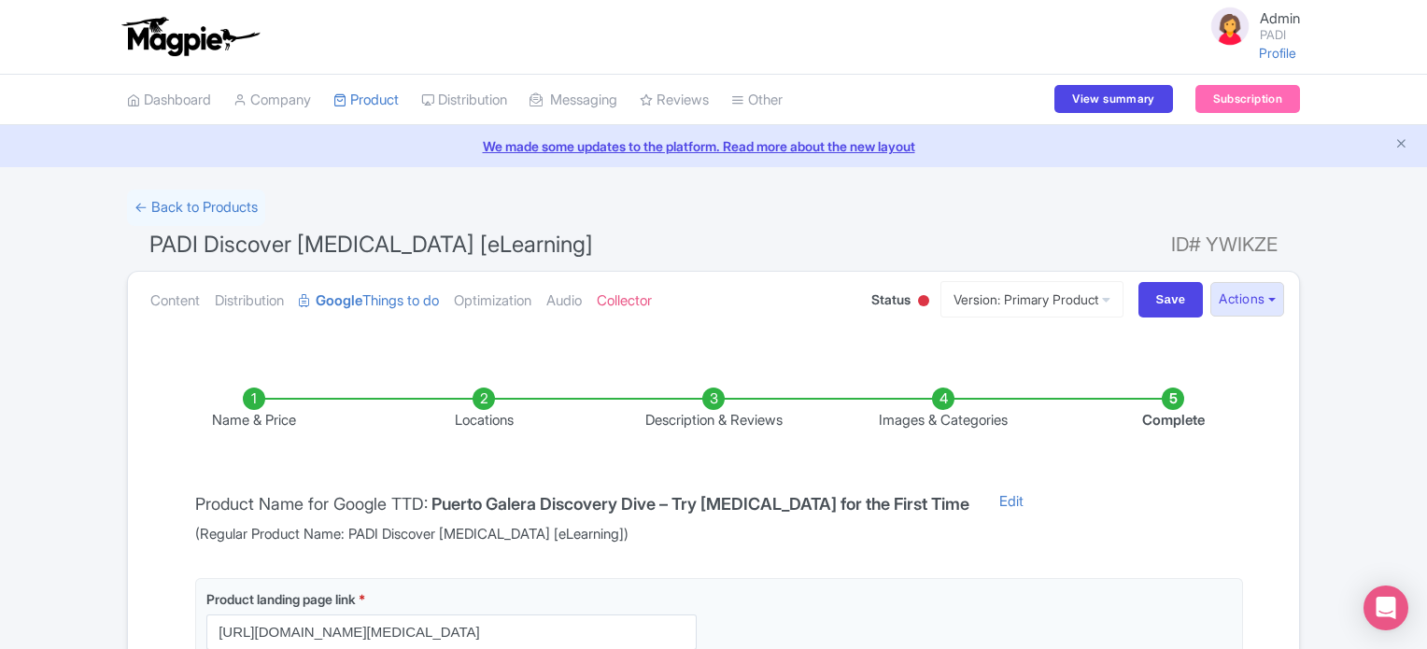
click at [484, 408] on li "Locations" at bounding box center [484, 410] width 230 height 44
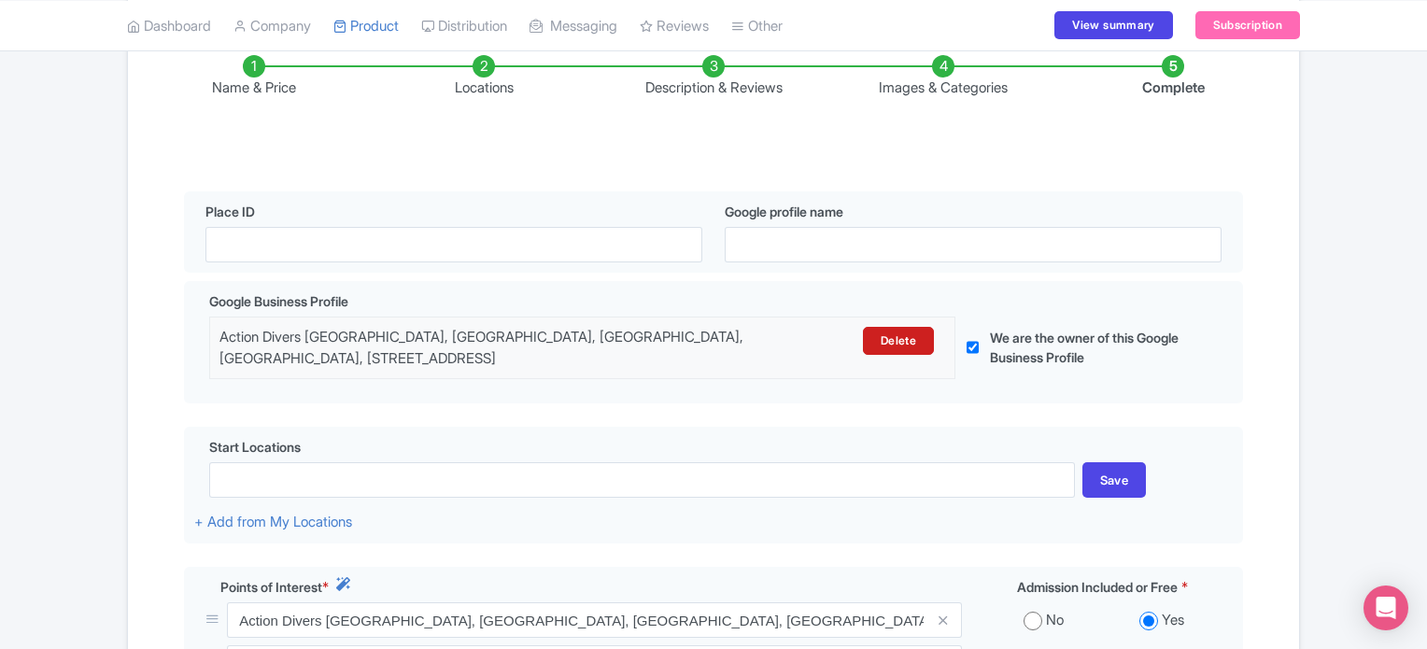
scroll to position [336, 0]
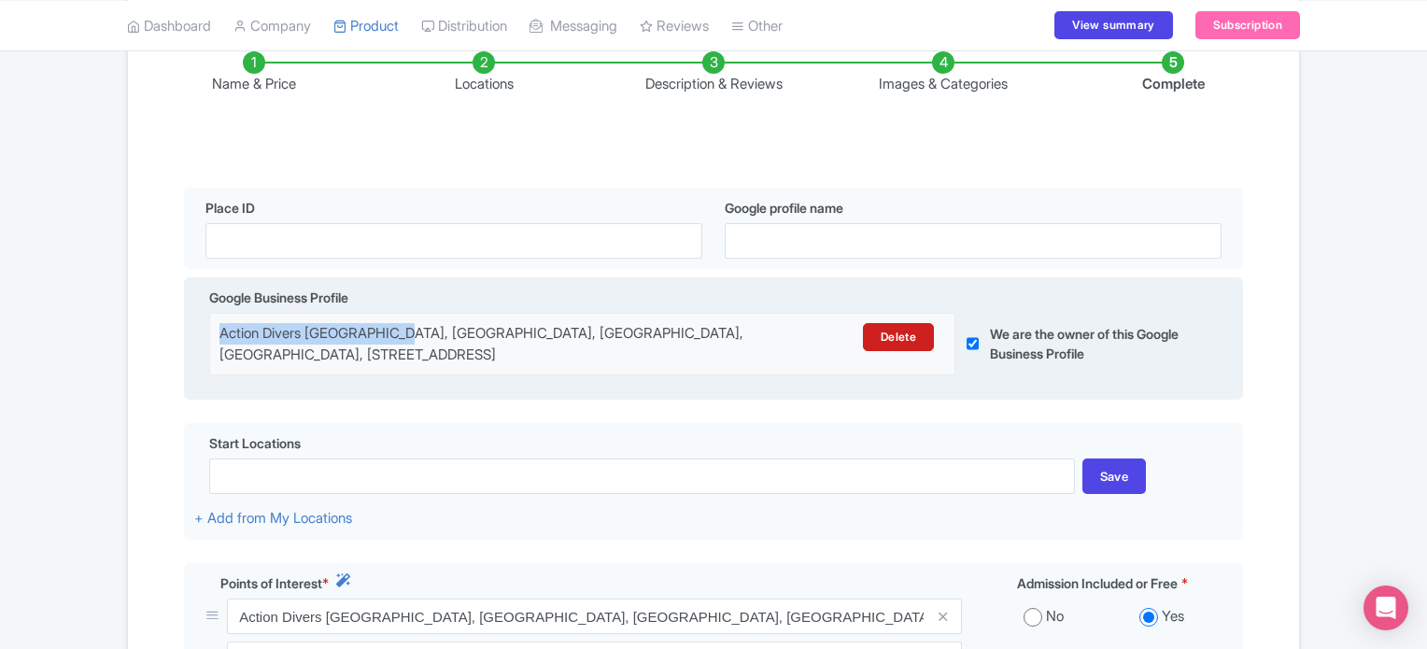
drag, startPoint x: 401, startPoint y: 336, endPoint x: 220, endPoint y: 321, distance: 180.9
click at [220, 321] on div "Action Divers [GEOGRAPHIC_DATA], [GEOGRAPHIC_DATA], [GEOGRAPHIC_DATA], [GEOGRAP…" at bounding box center [582, 344] width 746 height 63
copy div "Action Divers [GEOGRAPHIC_DATA]"
